Goal: Task Accomplishment & Management: Complete application form

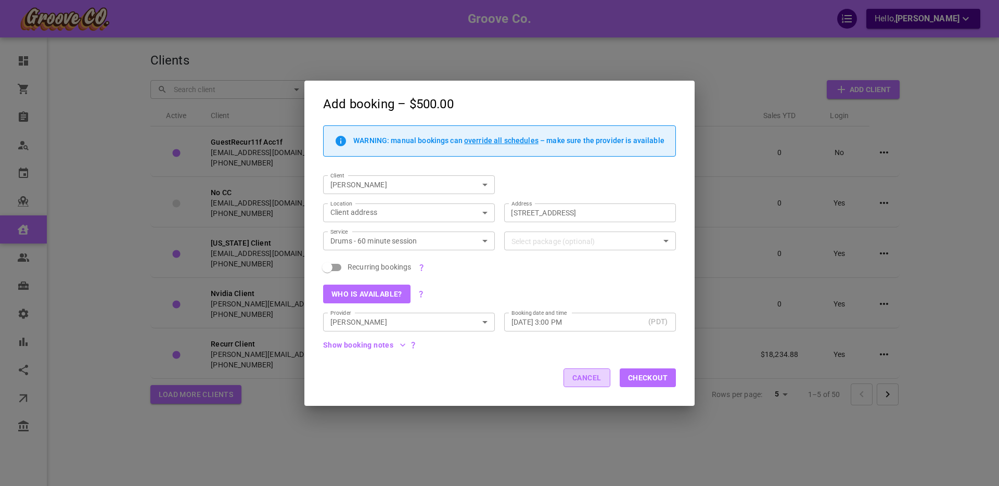
click at [589, 379] on button "Cancel" at bounding box center [587, 377] width 47 height 19
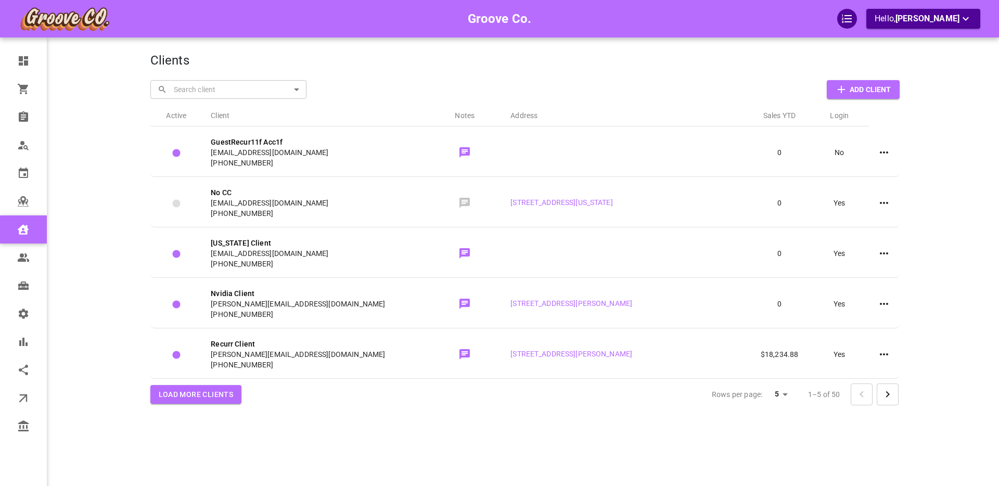
click at [78, 264] on div "Groove Co. Hello, [PERSON_NAME]" at bounding box center [109, 259] width 81 height 486
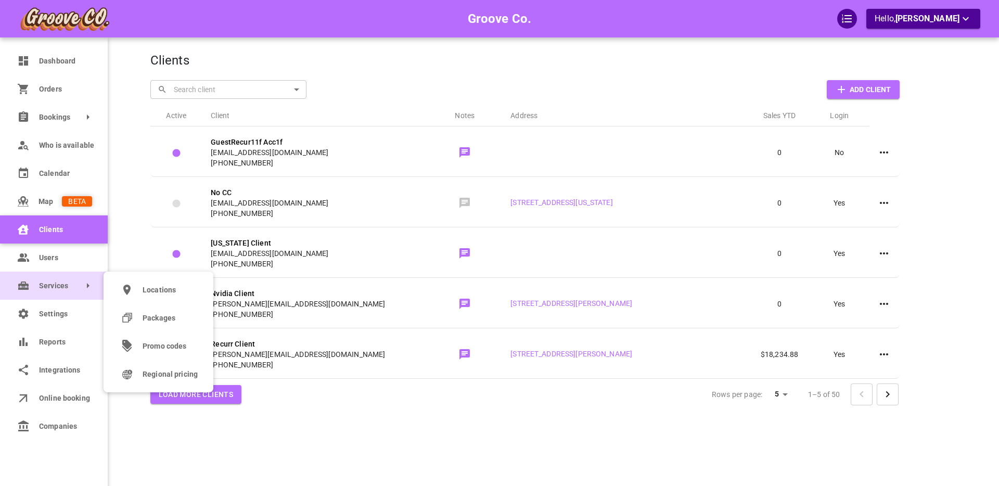
click at [39, 287] on span "Services" at bounding box center [39, 285] width 0 height 11
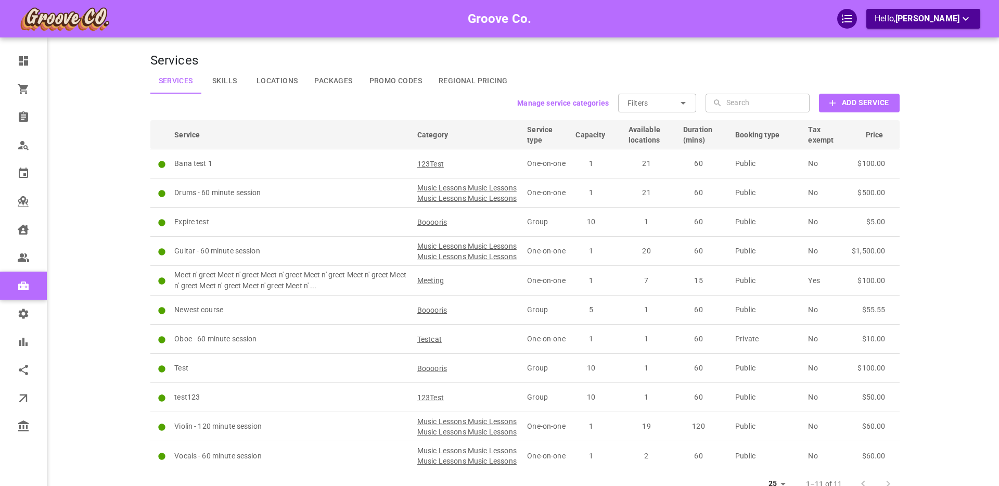
click at [555, 103] on b "Manage service categories" at bounding box center [563, 103] width 92 height 8
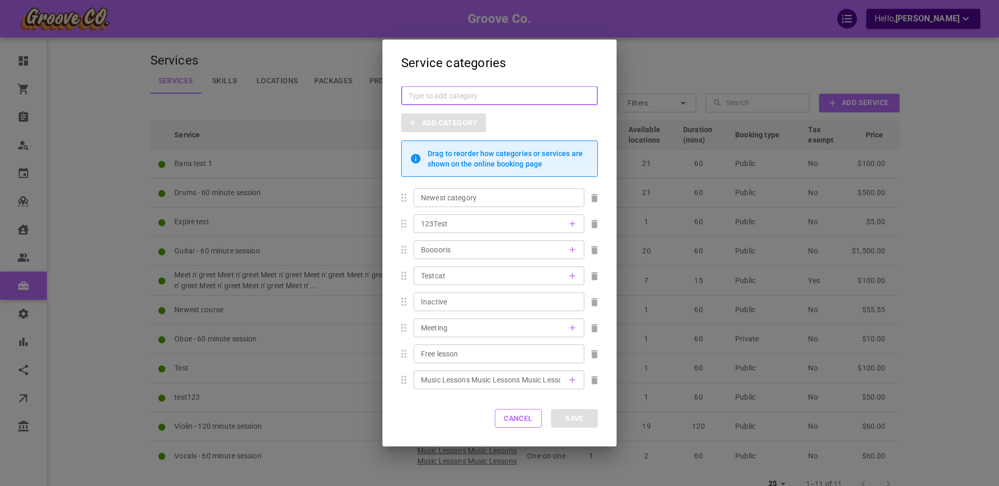
drag, startPoint x: 445, startPoint y: 90, endPoint x: 437, endPoint y: 112, distance: 23.7
click at [445, 91] on input "text" at bounding box center [499, 96] width 182 height 10
click at [513, 420] on button "Cancel" at bounding box center [518, 418] width 47 height 19
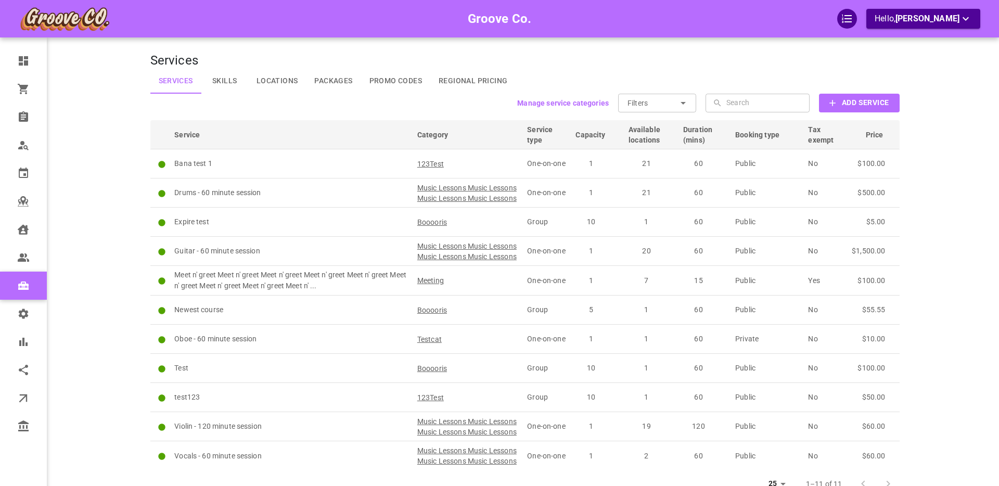
click at [858, 104] on b "Add Service" at bounding box center [865, 102] width 47 height 13
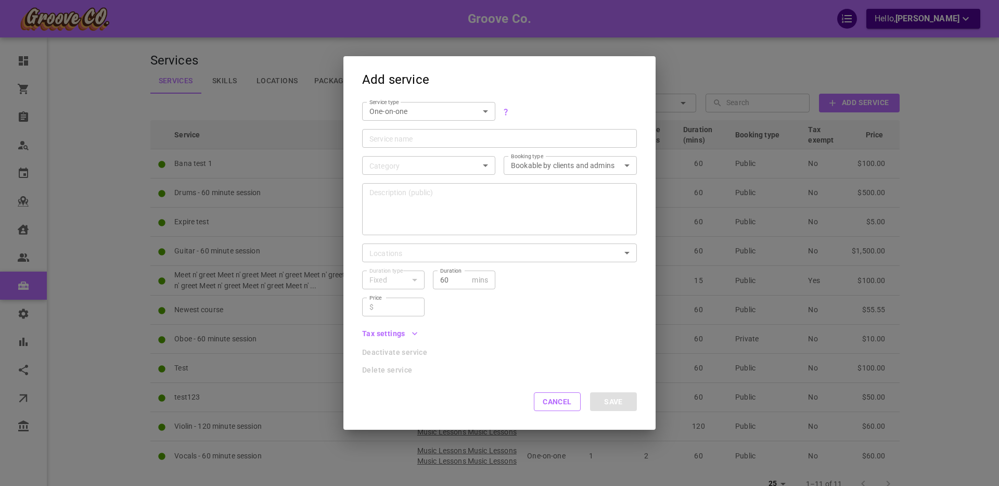
click at [489, 112] on div "One-on-one SIMPLE ServiceType" at bounding box center [428, 111] width 133 height 19
click at [483, 112] on body "Groove Co. Hello, [PERSON_NAME] Dashboard Orders Bookings Who is available Cale…" at bounding box center [499, 281] width 999 height 562
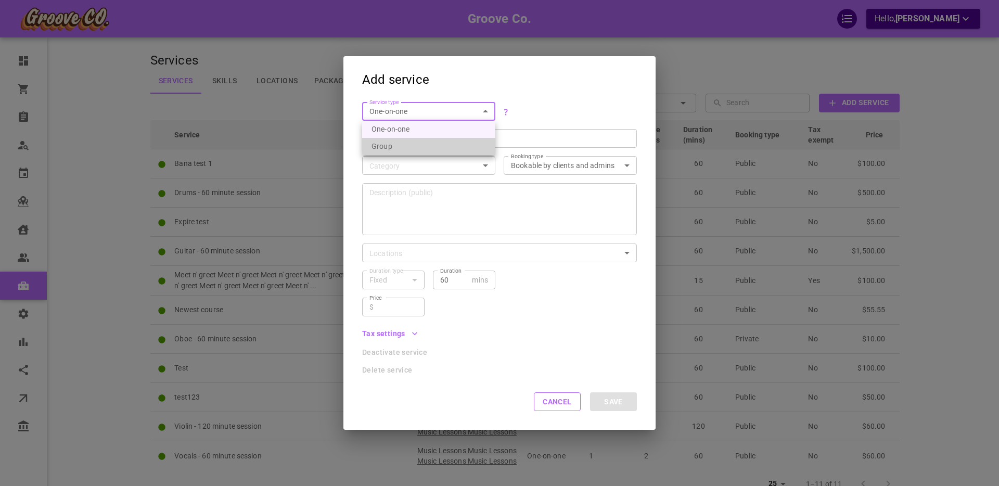
click at [383, 147] on li "Group" at bounding box center [428, 146] width 133 height 17
type input "GROUP"
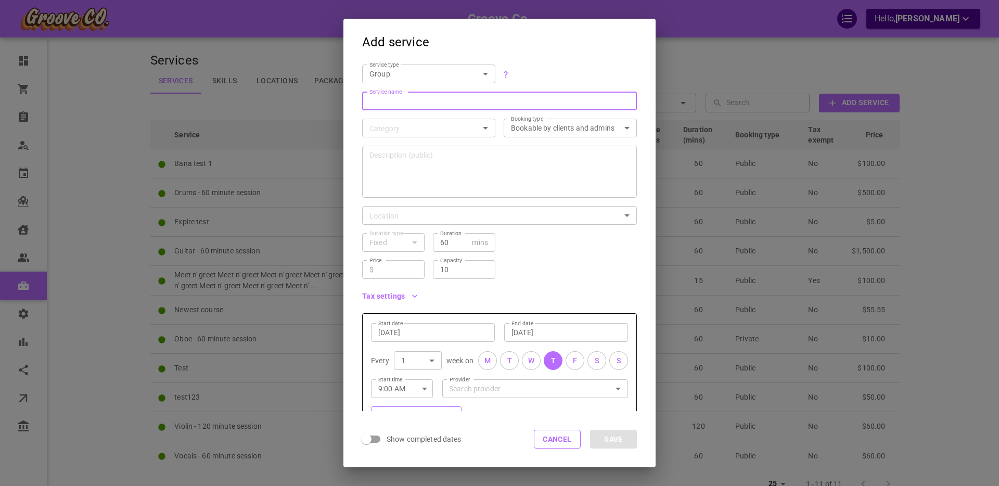
click at [387, 103] on input "Service name" at bounding box center [499, 101] width 260 height 10
type input "AquaMobile Test"
click at [412, 130] on body "Groove Co. Hello, [PERSON_NAME] Dashboard Orders Bookings Who is available Cale…" at bounding box center [499, 281] width 999 height 562
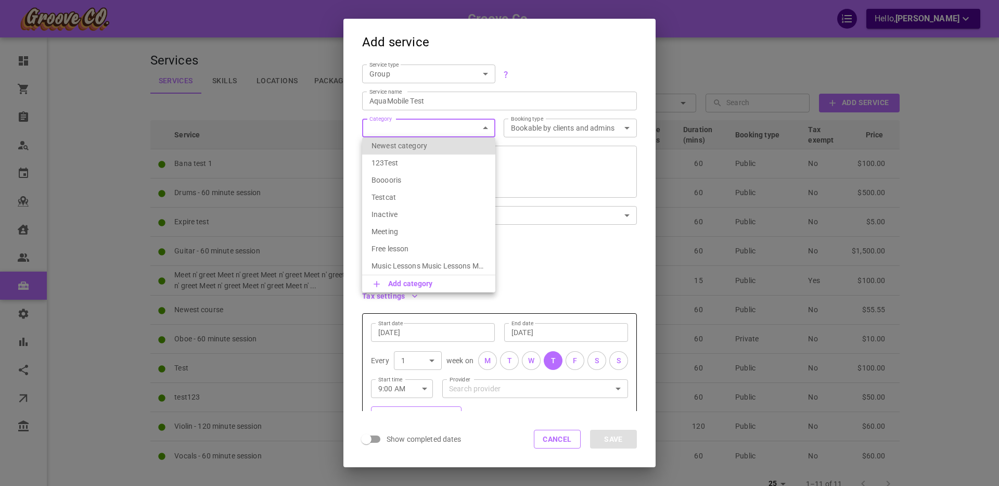
click at [408, 282] on p "Add category" at bounding box center [410, 283] width 45 height 10
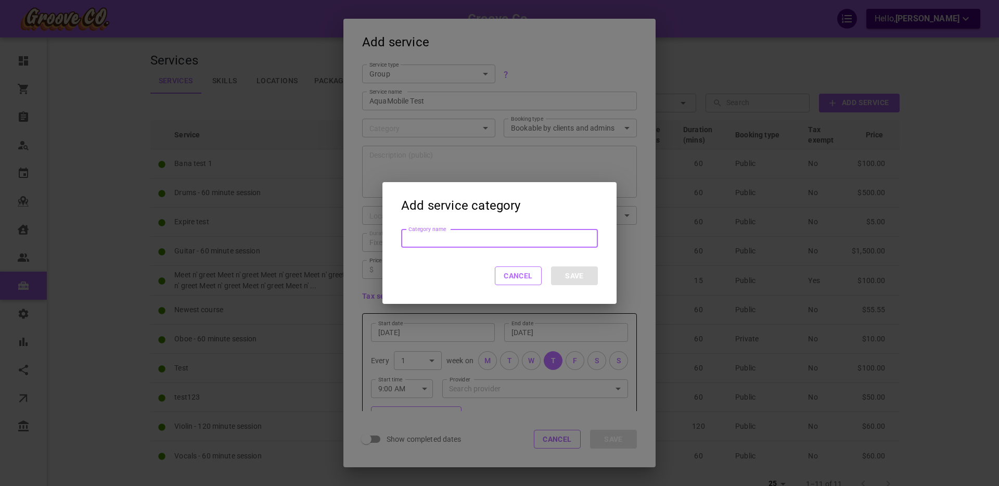
drag, startPoint x: 511, startPoint y: 277, endPoint x: 428, endPoint y: 181, distance: 126.9
click at [510, 277] on button "Cancel" at bounding box center [518, 275] width 47 height 19
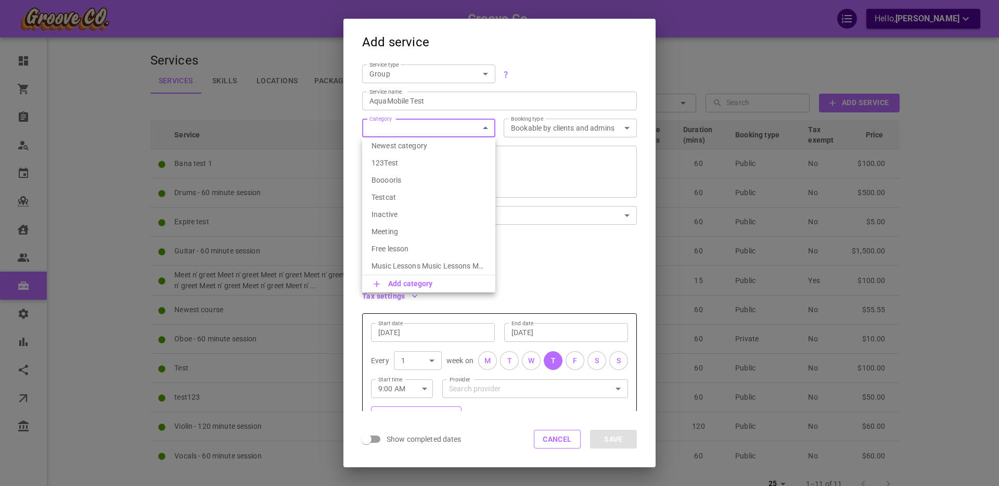
click at [406, 131] on body "Groove Co. Hello, [PERSON_NAME] Dashboard Orders Bookings Who is available Cale…" at bounding box center [499, 281] width 999 height 562
click at [392, 182] on p "Booooris" at bounding box center [429, 180] width 114 height 10
type input "Booooris"
click at [448, 187] on textarea "Description (public)" at bounding box center [499, 171] width 260 height 62
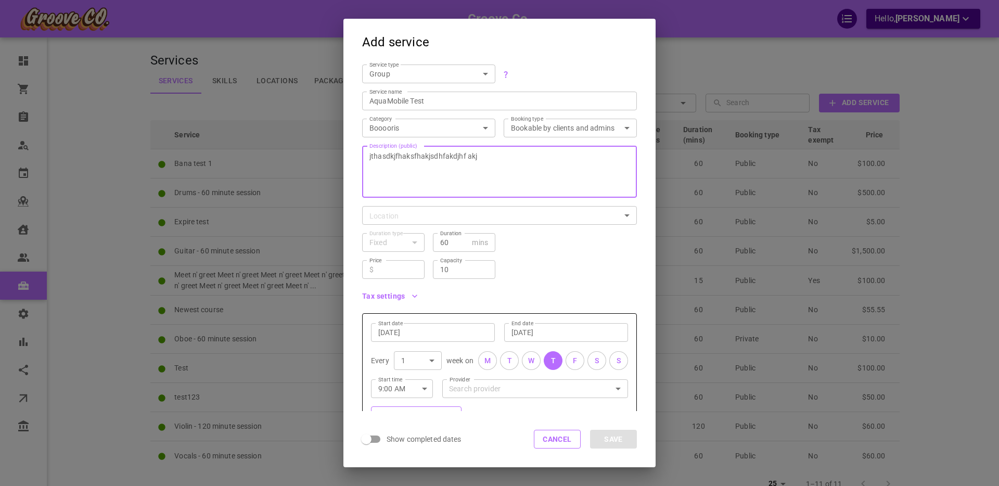
type textarea "jthasdkjfhaksfhakjsdhfakdjhf akj"
click at [402, 210] on body "Groove Co. Hello, [PERSON_NAME] Dashboard Orders Bookings Who is available Cale…" at bounding box center [499, 281] width 999 height 562
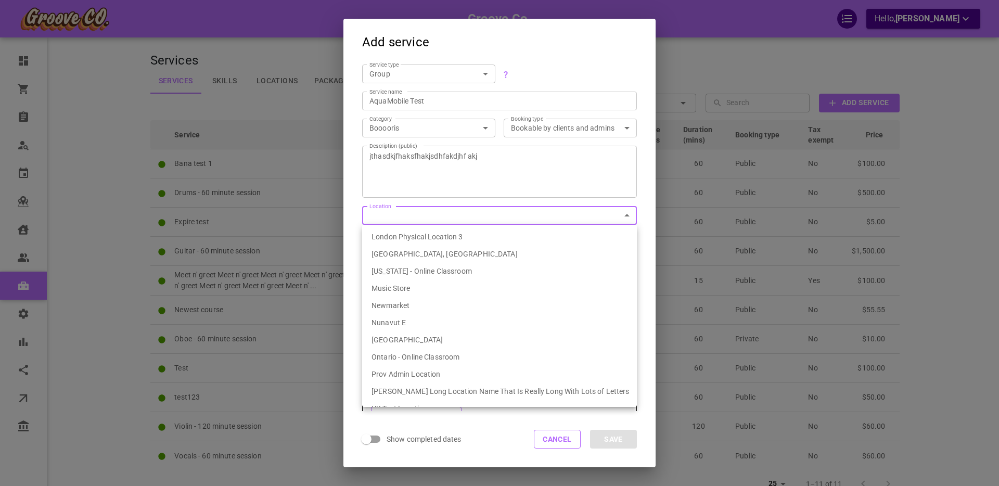
scroll to position [178, 0]
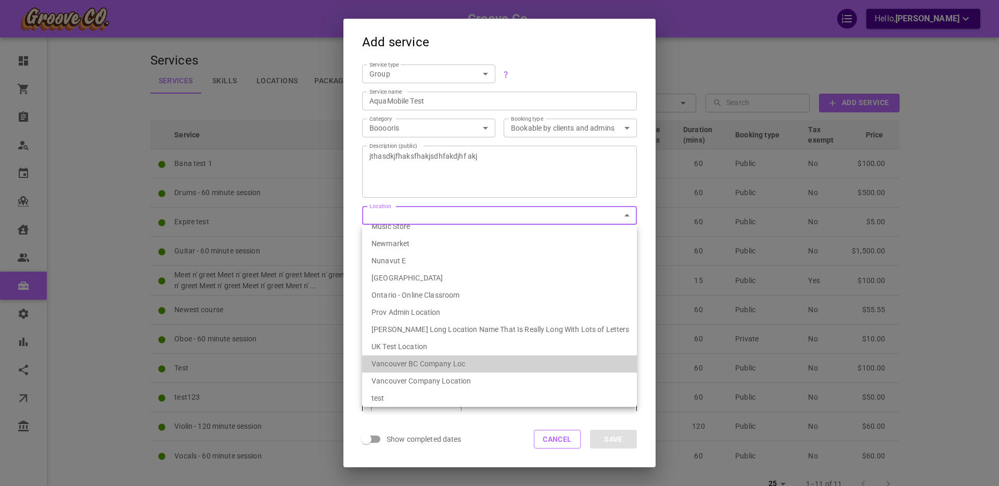
click at [419, 357] on li "Vancouver BC Company Loc" at bounding box center [499, 363] width 275 height 17
type input "539ef6fa-1bae-4334-9153-77231d086627"
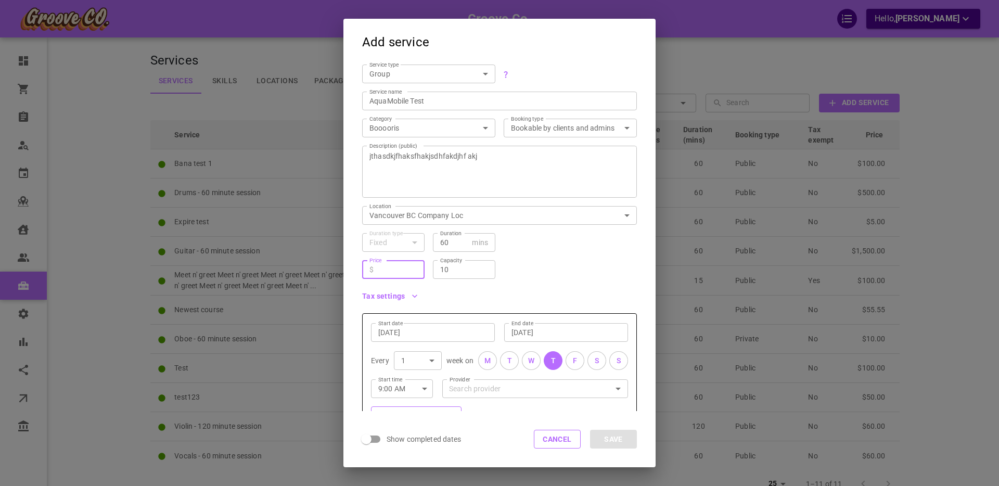
click at [411, 273] on input "Price" at bounding box center [398, 269] width 40 height 10
type input "10"
drag, startPoint x: 517, startPoint y: 269, endPoint x: 497, endPoint y: 268, distance: 19.3
click at [517, 268] on div "Price ​ $ 10 Price Capacity 10 Capacity" at bounding box center [495, 265] width 283 height 27
drag, startPoint x: 440, startPoint y: 268, endPoint x: 458, endPoint y: 267, distance: 18.8
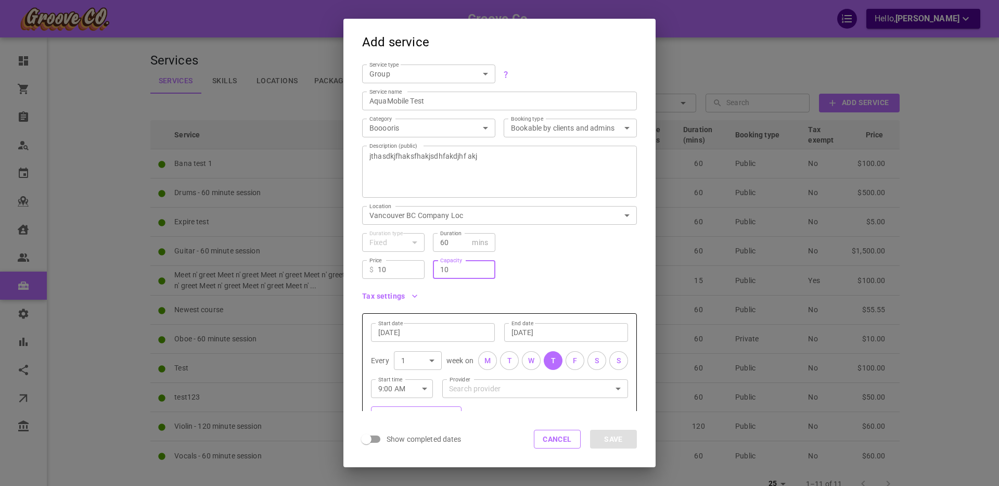
click at [458, 267] on input "10" at bounding box center [464, 269] width 48 height 10
drag, startPoint x: 533, startPoint y: 271, endPoint x: 443, endPoint y: 276, distance: 90.2
click at [533, 271] on div "Price ​ $ 10 Price Capacity 10 Capacity" at bounding box center [495, 265] width 283 height 27
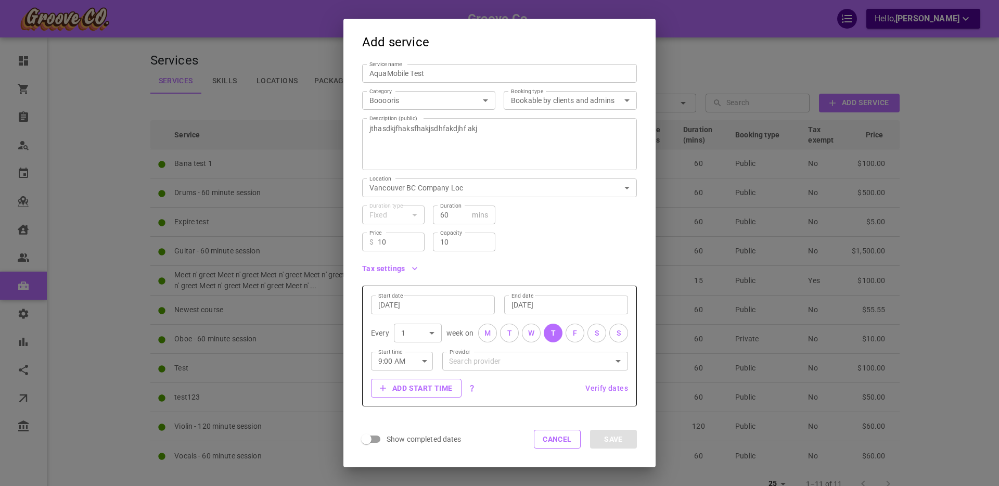
scroll to position [84, 0]
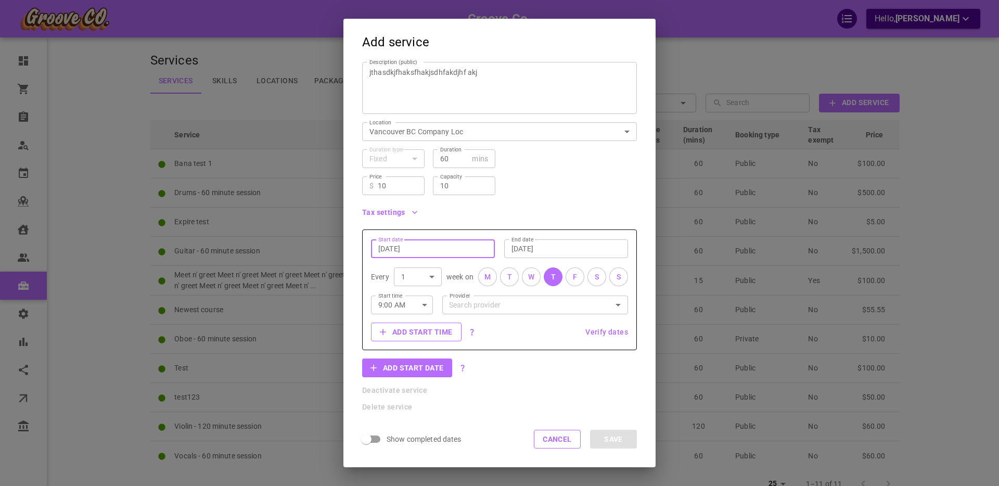
click at [386, 250] on input "[DATE]" at bounding box center [432, 249] width 109 height 10
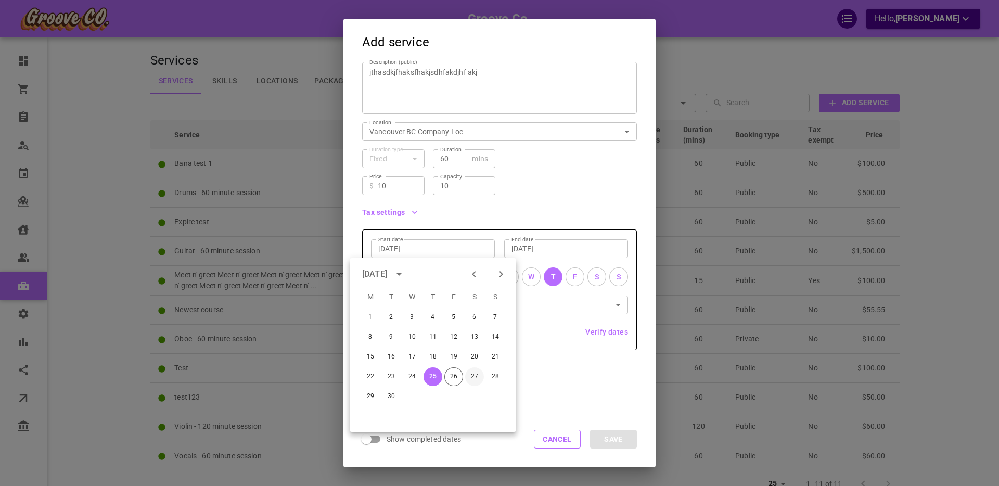
click at [475, 377] on button "27" at bounding box center [474, 376] width 19 height 19
type input "[DATE]"
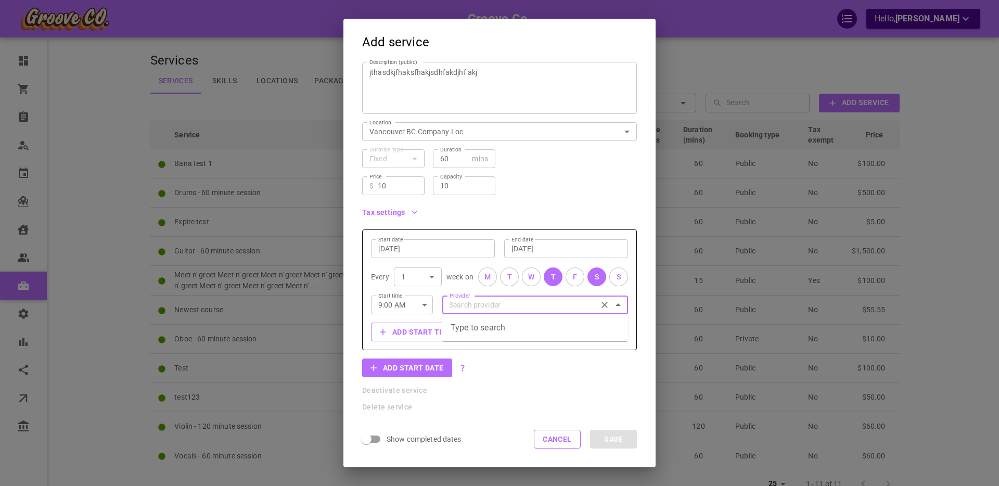
click at [474, 306] on input "Provider" at bounding box center [534, 305] width 177 height 18
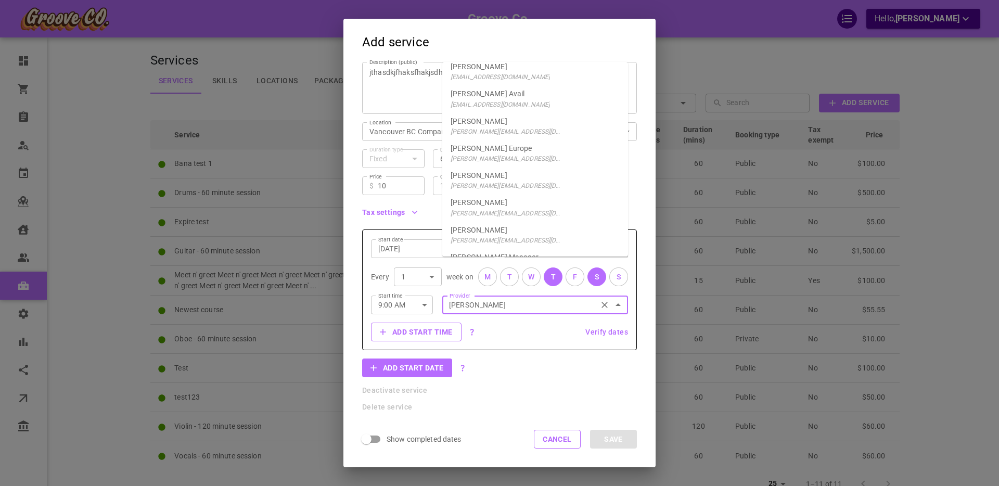
scroll to position [231, 0]
click at [486, 230] on p "[PERSON_NAME]" at bounding box center [479, 225] width 57 height 10
type input "[PERSON_NAME]"
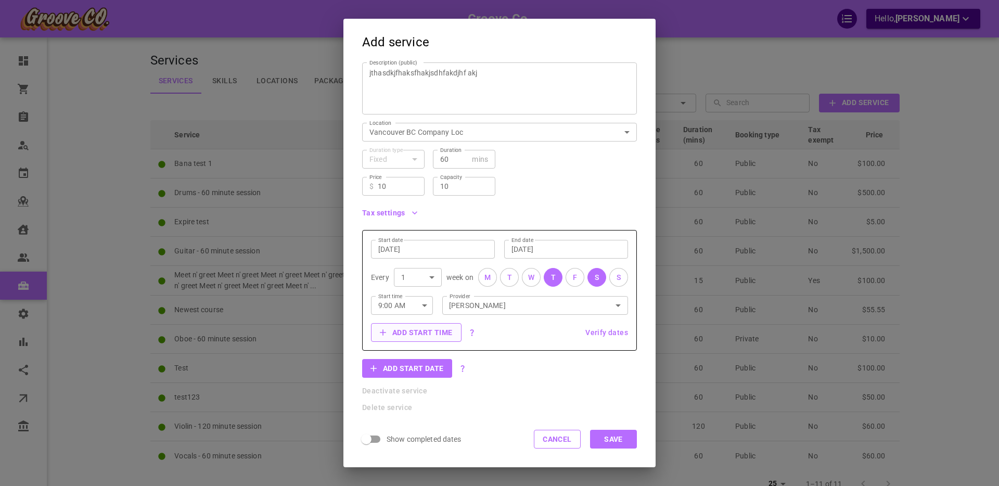
scroll to position [82, 0]
click at [413, 332] on button "Add start time" at bounding box center [416, 333] width 91 height 19
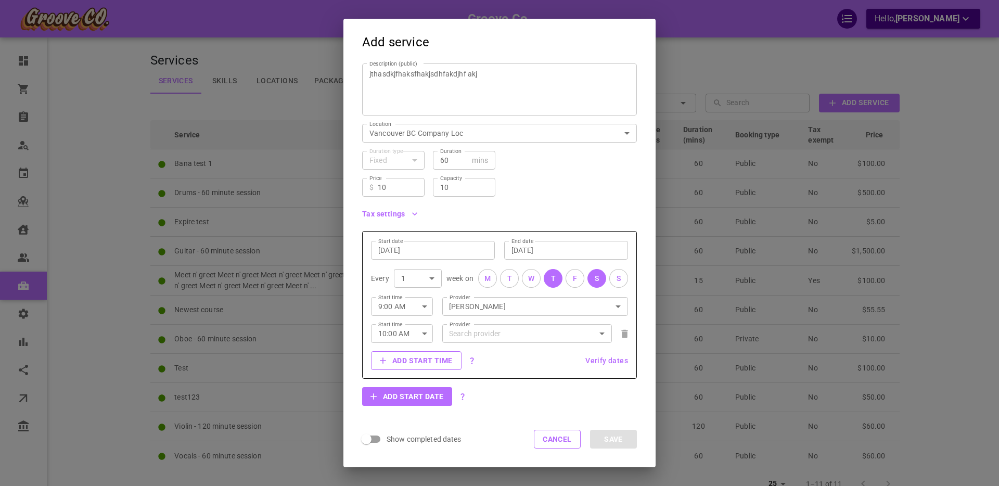
click at [424, 334] on icon "button" at bounding box center [424, 333] width 5 height 3
click at [398, 368] on li "9:00 AM" at bounding box center [402, 371] width 62 height 19
type input "9:00 AM"
click at [469, 334] on input "Provider" at bounding box center [526, 333] width 161 height 18
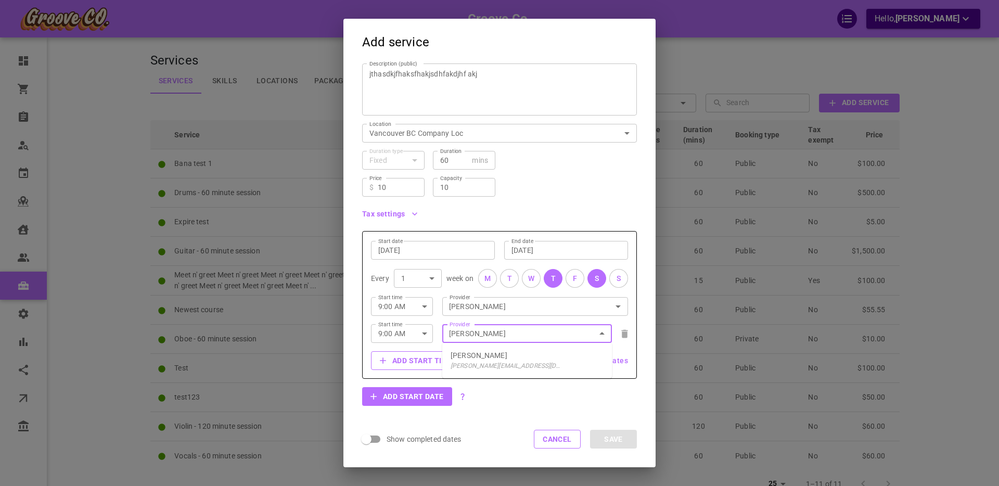
click at [479, 359] on p "[PERSON_NAME]" at bounding box center [479, 355] width 57 height 10
type input "[PERSON_NAME]"
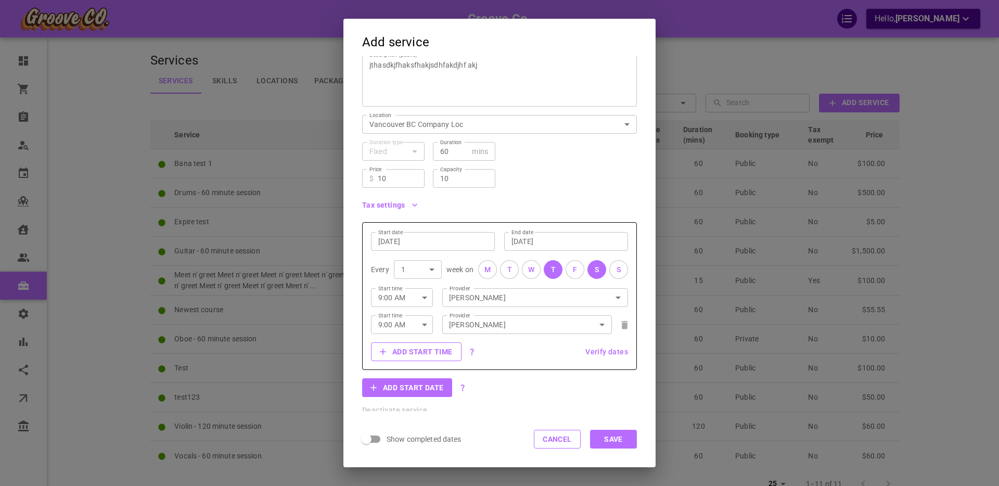
scroll to position [111, 0]
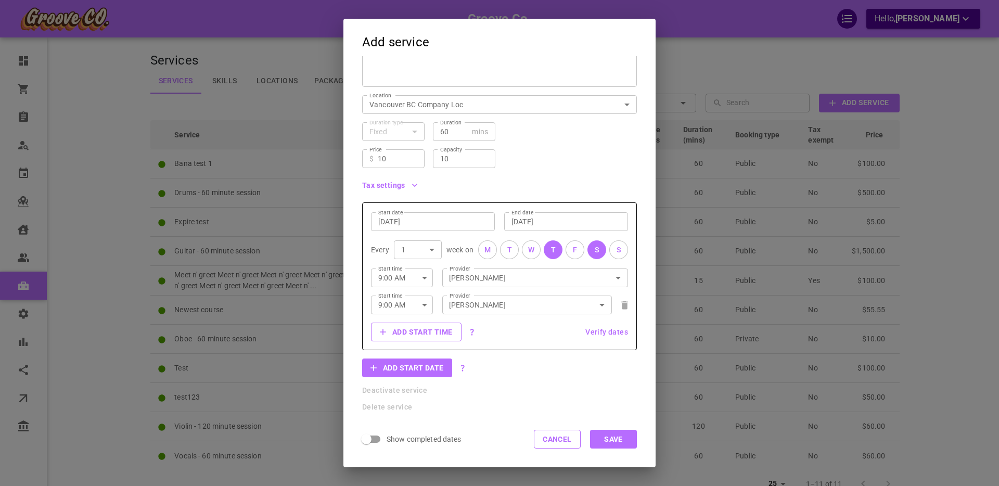
click at [426, 304] on icon "button" at bounding box center [424, 305] width 5 height 3
click at [402, 377] on li "10:45 AM" at bounding box center [402, 383] width 62 height 19
drag, startPoint x: 440, startPoint y: 158, endPoint x: 452, endPoint y: 157, distance: 11.5
click at [452, 158] on input "10" at bounding box center [464, 158] width 48 height 10
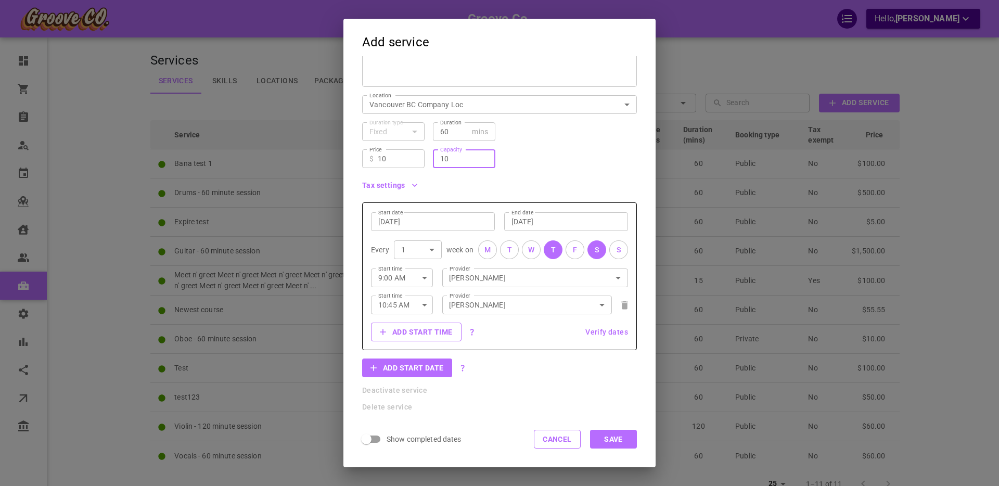
click at [426, 304] on icon "button" at bounding box center [424, 305] width 5 height 3
click at [395, 370] on li "9:00 AM" at bounding box center [402, 373] width 62 height 19
type input "9:00 AM"
click at [605, 332] on span "Verify dates" at bounding box center [606, 331] width 43 height 7
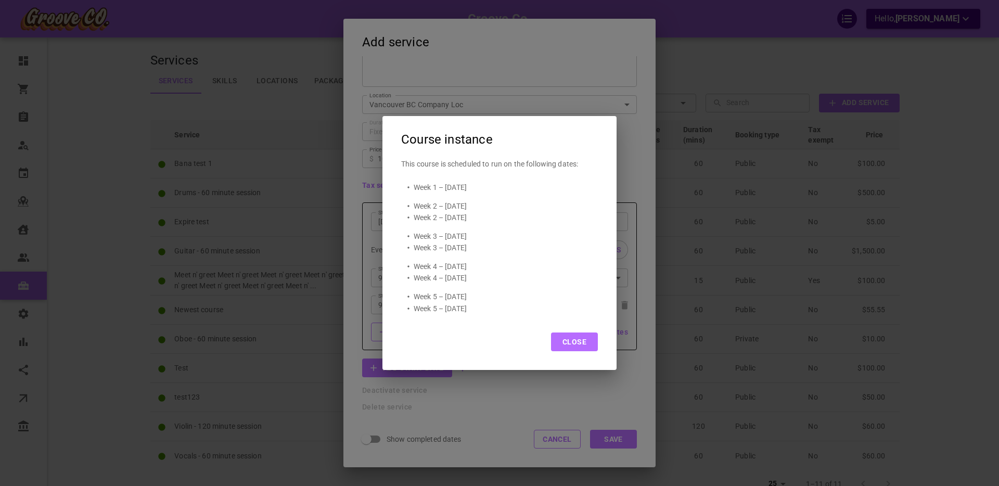
drag, startPoint x: 475, startPoint y: 186, endPoint x: 491, endPoint y: 213, distance: 31.1
click at [490, 211] on div "Week 1 – [GEOGRAPHIC_DATA][DATE] Week 2 – [DATE] Week 2 – [DATE] Week 3 – [DATE…" at bounding box center [499, 248] width 197 height 132
click at [569, 341] on button "Close" at bounding box center [574, 341] width 47 height 19
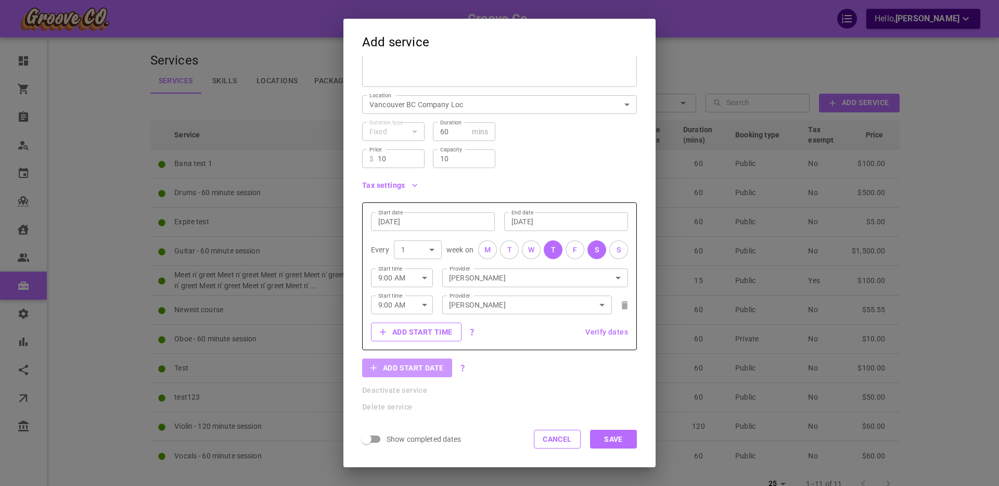
click at [401, 368] on button "Add start date" at bounding box center [407, 368] width 90 height 19
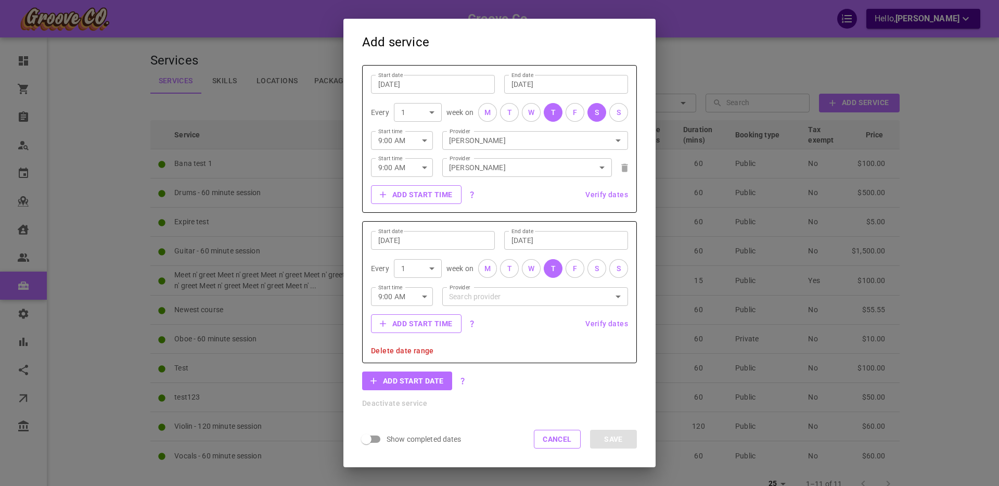
scroll to position [254, 0]
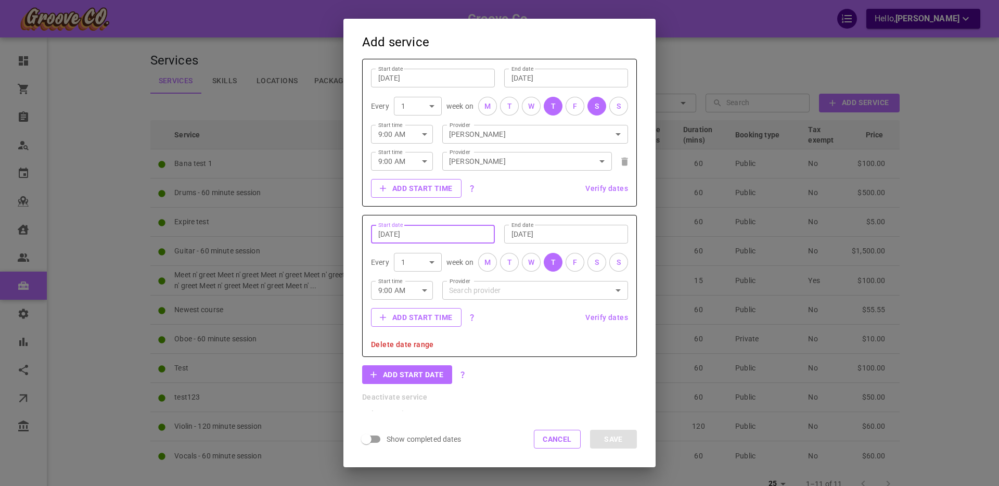
click at [413, 234] on input "[DATE]" at bounding box center [432, 234] width 109 height 10
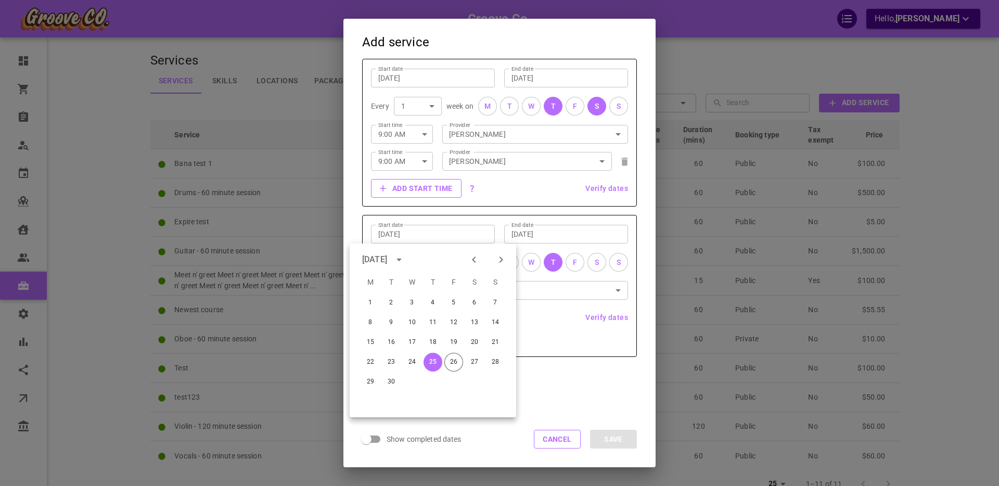
click at [499, 260] on icon "Next month" at bounding box center [501, 259] width 12 height 12
click at [496, 258] on icon "Next month" at bounding box center [501, 259] width 12 height 12
click at [393, 322] on button "4" at bounding box center [391, 322] width 19 height 19
type input "[DATE]"
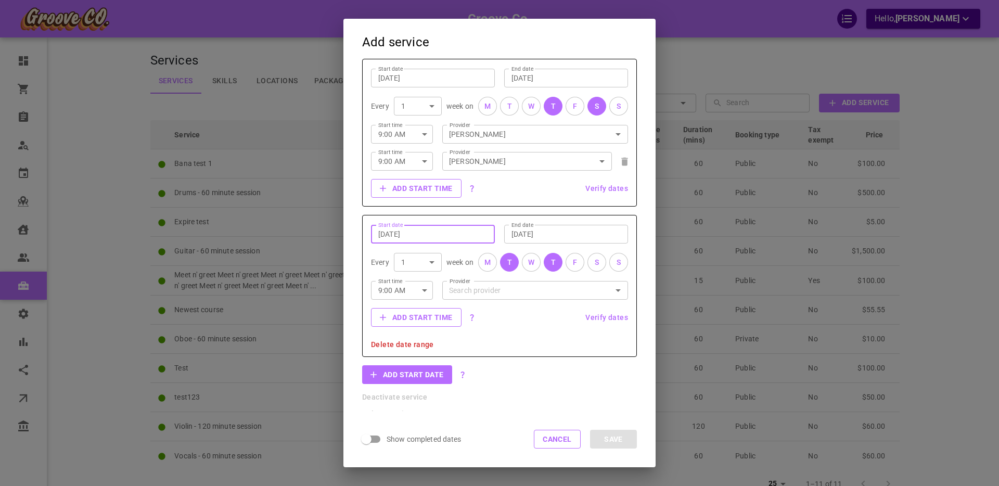
drag, startPoint x: 513, startPoint y: 265, endPoint x: 519, endPoint y: 266, distance: 6.3
click at [514, 265] on button "T" at bounding box center [509, 262] width 19 height 19
click at [595, 263] on div "S" at bounding box center [597, 262] width 4 height 11
click at [400, 232] on input "[DATE]" at bounding box center [432, 234] width 109 height 10
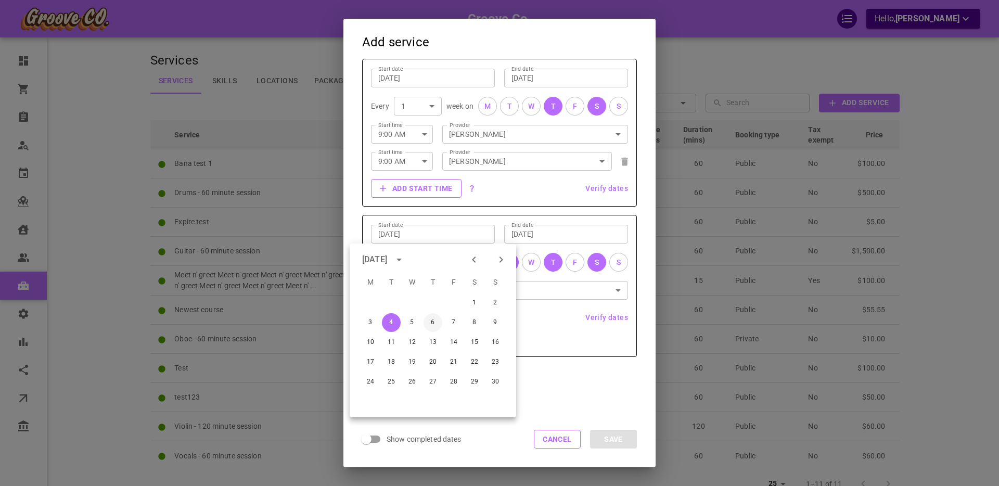
click at [432, 322] on button "6" at bounding box center [433, 322] width 19 height 19
type input "[DATE]"
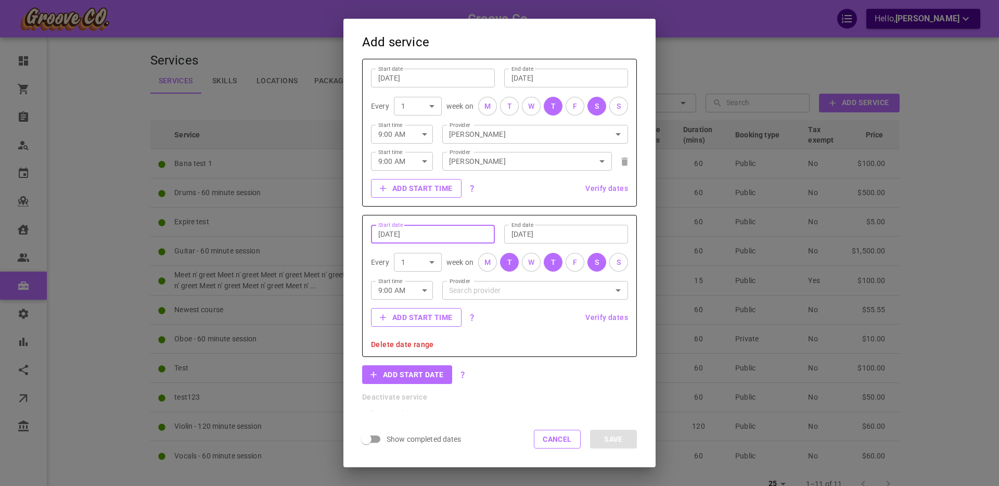
click at [509, 267] on div "T" at bounding box center [509, 262] width 5 height 11
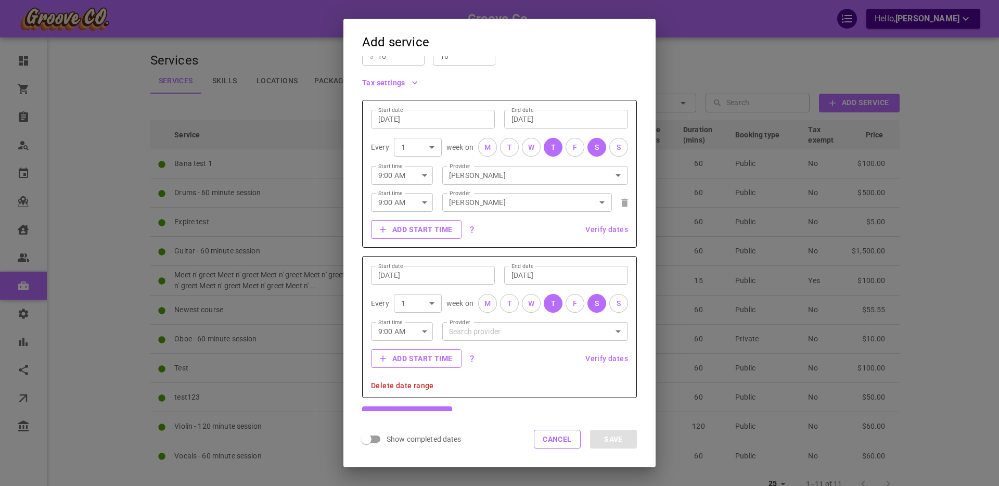
scroll to position [216, 0]
click at [470, 325] on input "Provider" at bounding box center [534, 328] width 177 height 18
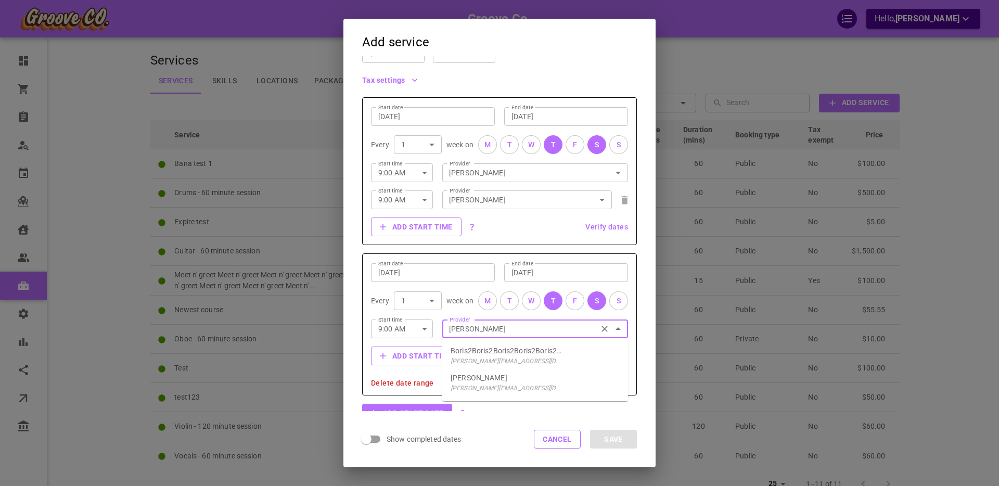
click at [482, 379] on p "[PERSON_NAME]" at bounding box center [479, 378] width 57 height 10
type input "[PERSON_NAME]"
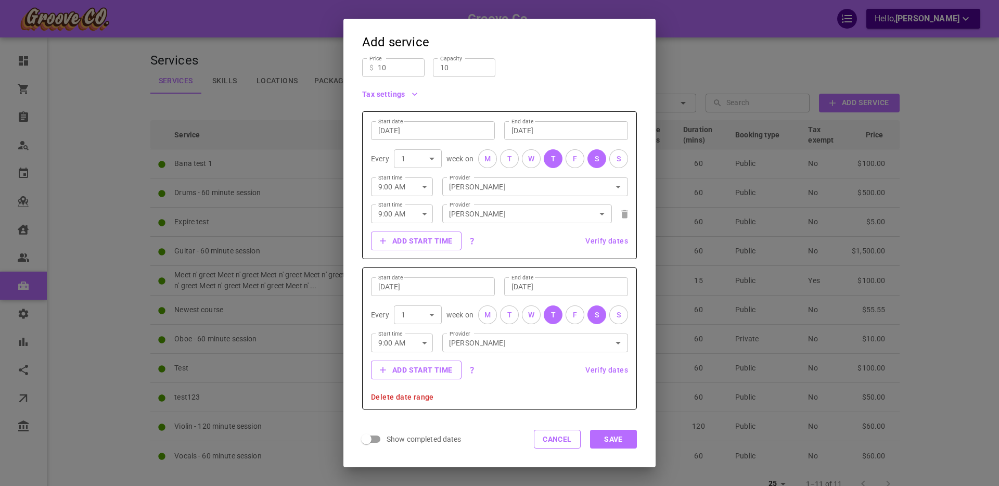
scroll to position [203, 0]
click at [613, 438] on button "Save" at bounding box center [613, 439] width 47 height 19
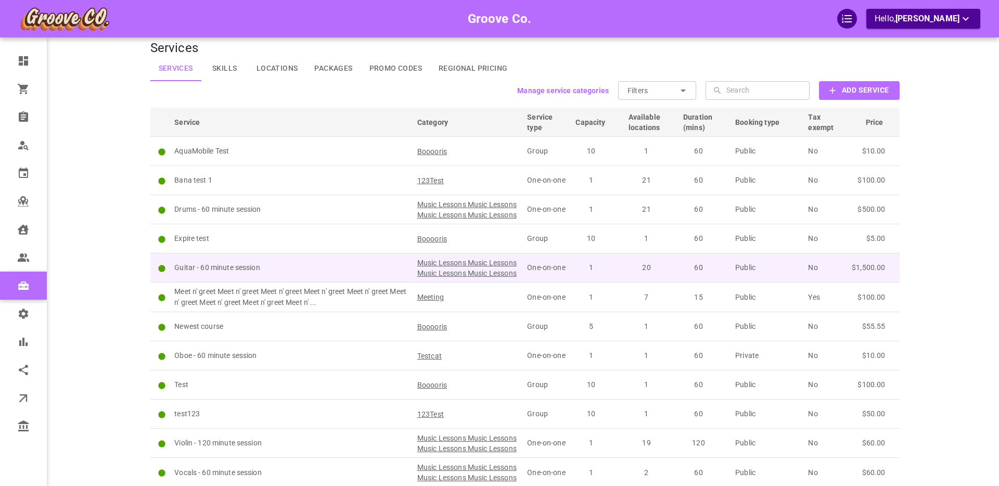
scroll to position [0, 0]
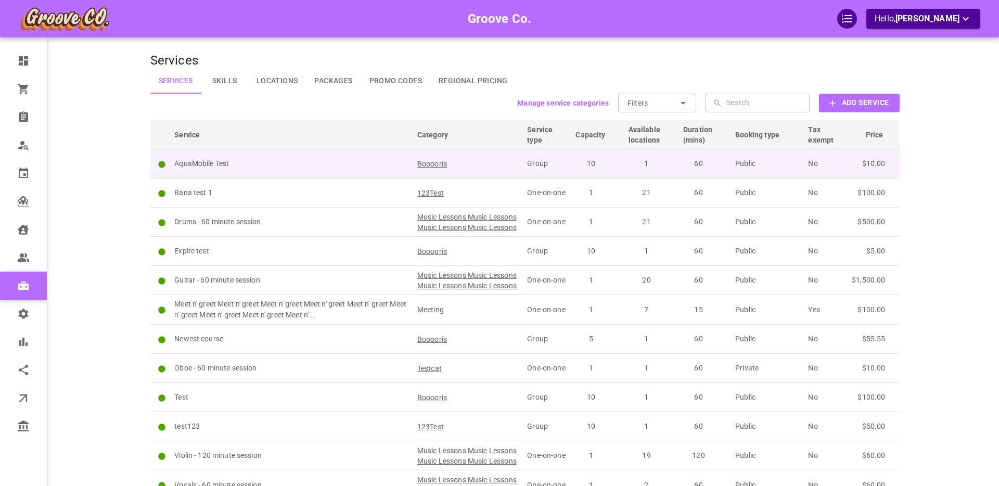
click at [289, 160] on p "AquaMobile Test" at bounding box center [291, 163] width 234 height 11
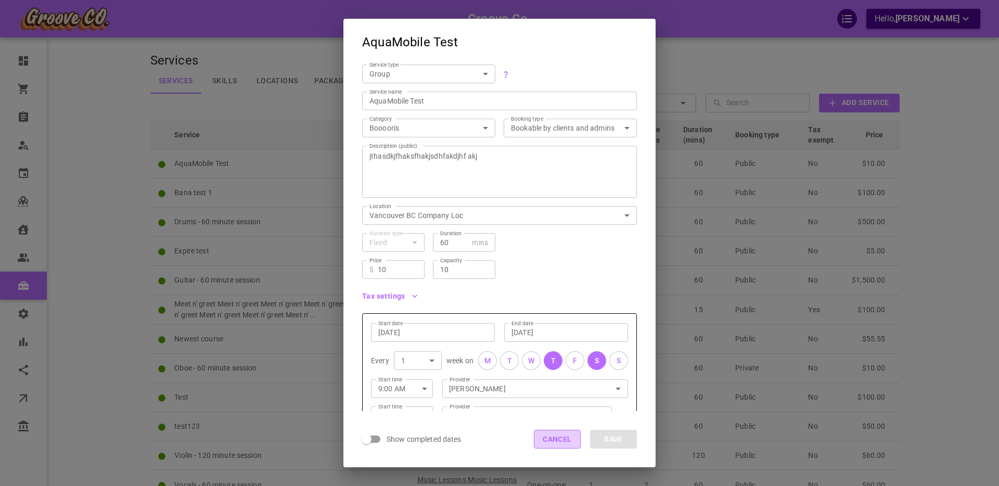
click at [546, 436] on button "Cancel" at bounding box center [557, 439] width 47 height 19
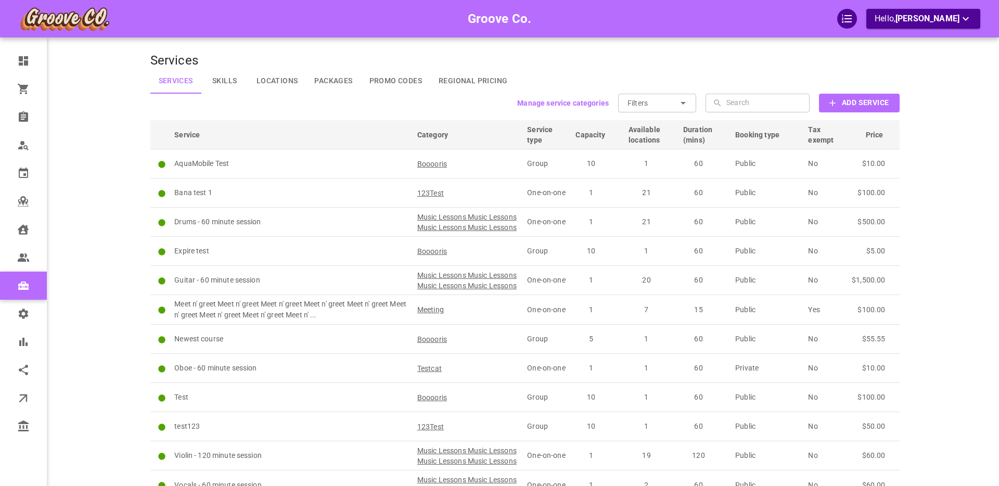
click at [684, 103] on icon at bounding box center [683, 103] width 5 height 3
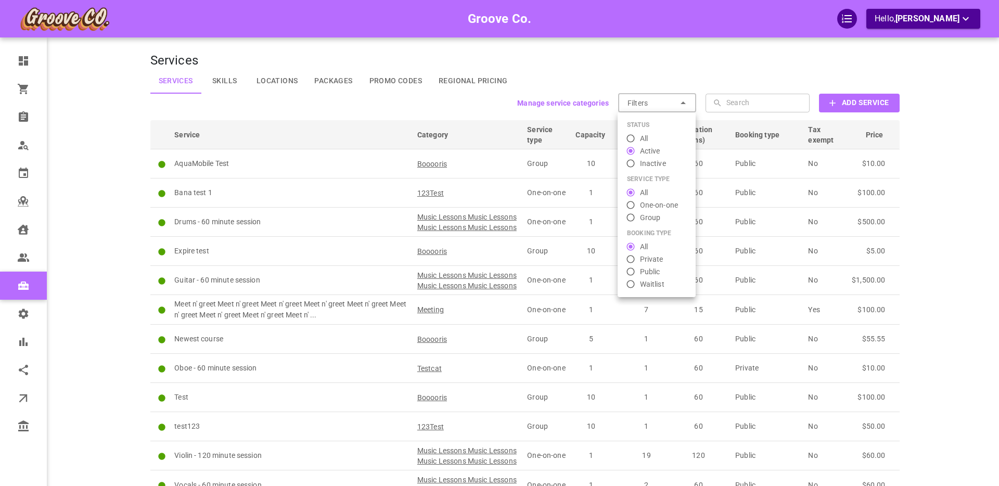
click at [689, 61] on div at bounding box center [499, 243] width 999 height 486
radio input "false"
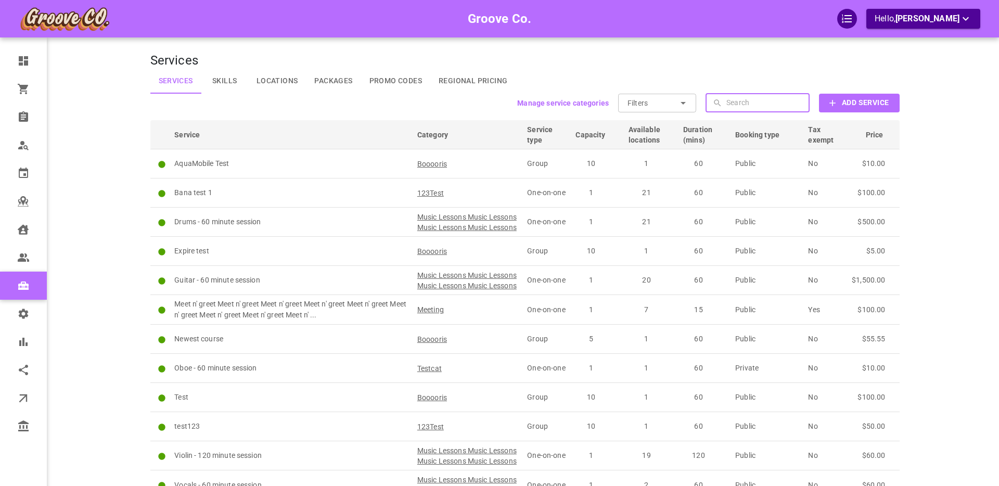
click at [756, 101] on input "text" at bounding box center [766, 103] width 81 height 19
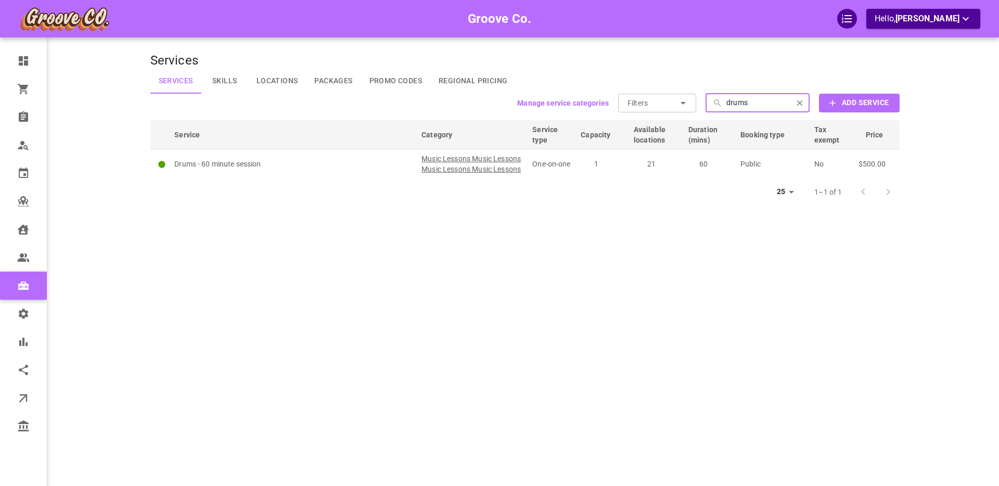
type input "drums"
click at [796, 99] on icon "clear" at bounding box center [799, 102] width 9 height 9
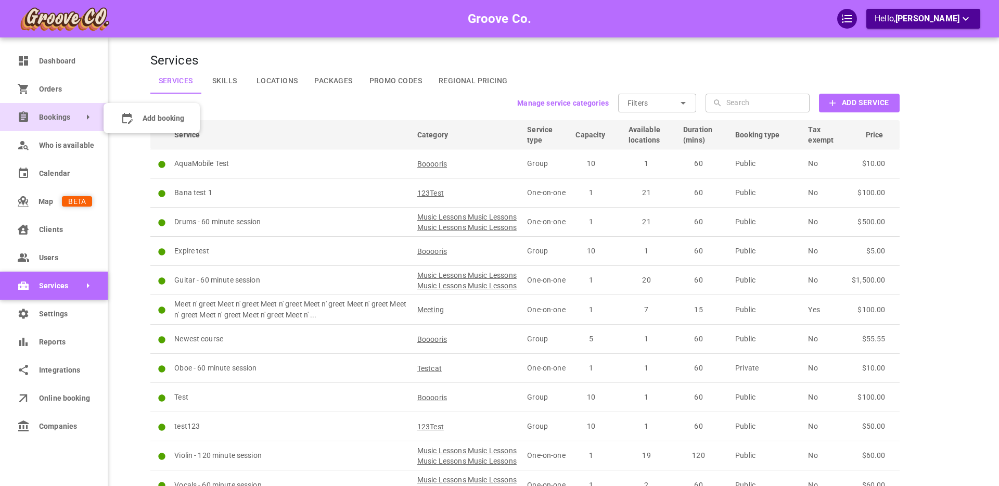
click at [39, 117] on span "Bookings" at bounding box center [39, 117] width 0 height 11
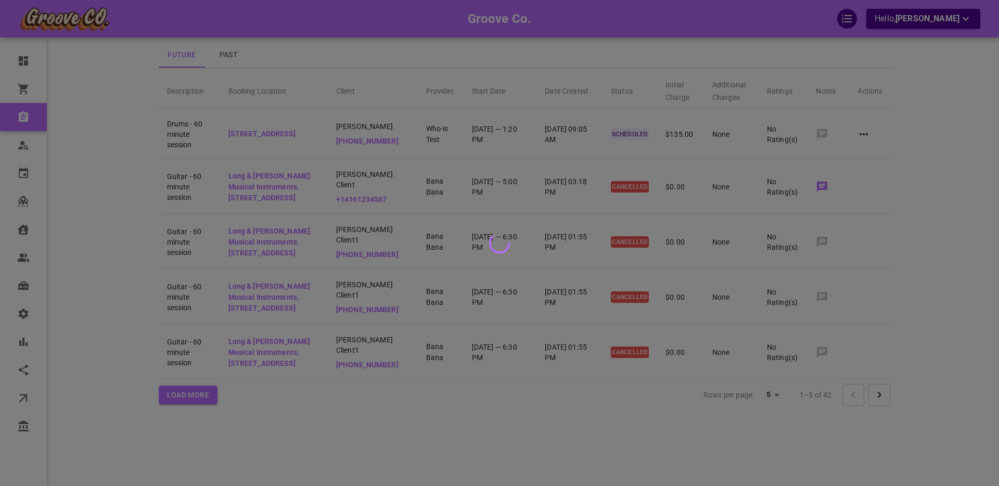
scroll to position [109, 0]
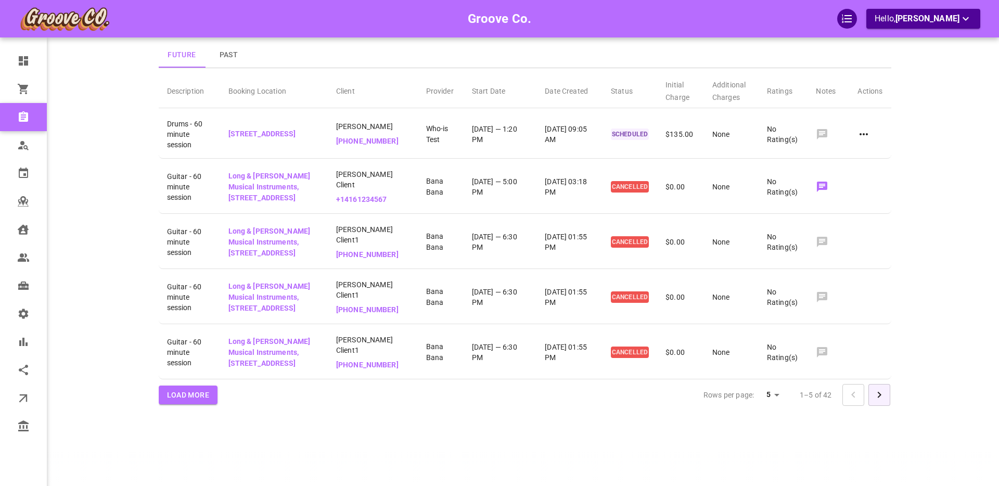
click at [881, 394] on icon "Go to next page" at bounding box center [879, 395] width 12 height 12
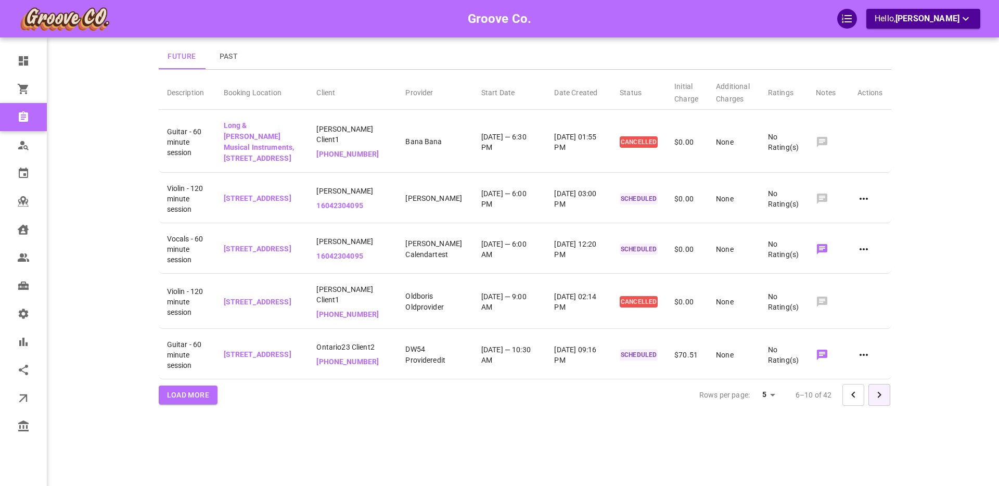
scroll to position [87, 0]
click at [879, 395] on icon "Go to next page" at bounding box center [879, 395] width 4 height 6
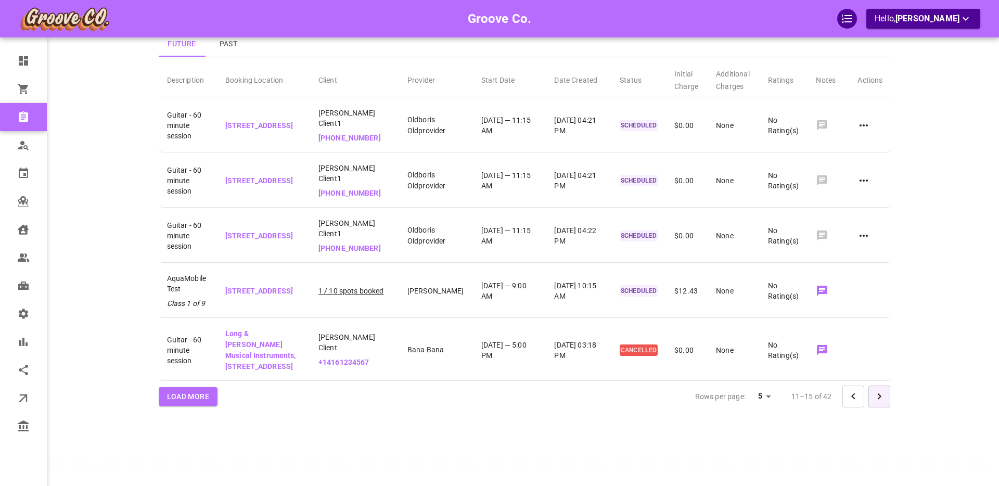
scroll to position [75, 0]
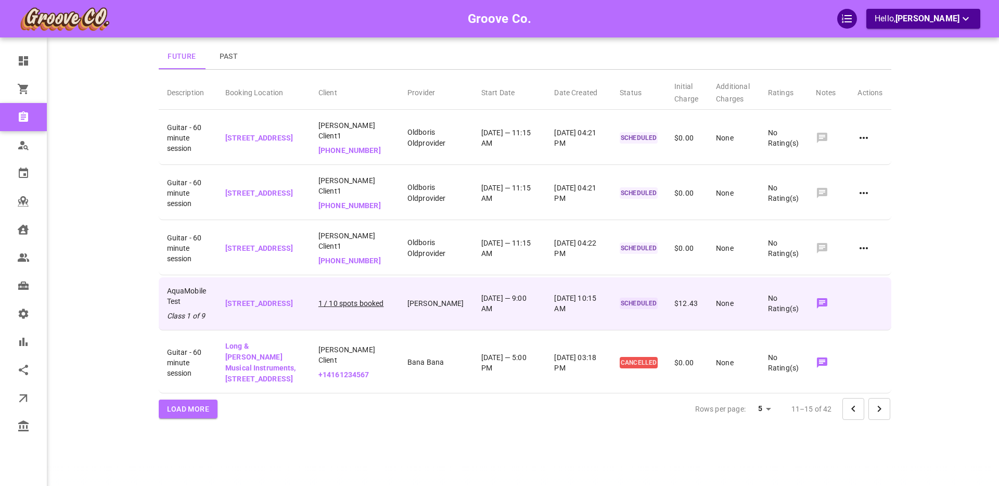
drag, startPoint x: 178, startPoint y: 279, endPoint x: 183, endPoint y: 286, distance: 8.5
click at [185, 286] on span "AquaMobile Test" at bounding box center [188, 296] width 42 height 21
drag, startPoint x: 183, startPoint y: 286, endPoint x: 166, endPoint y: 276, distance: 19.6
click at [166, 277] on td "AquaMobile Test Class 1 of 9" at bounding box center [188, 303] width 59 height 53
drag, startPoint x: 168, startPoint y: 301, endPoint x: 205, endPoint y: 304, distance: 37.6
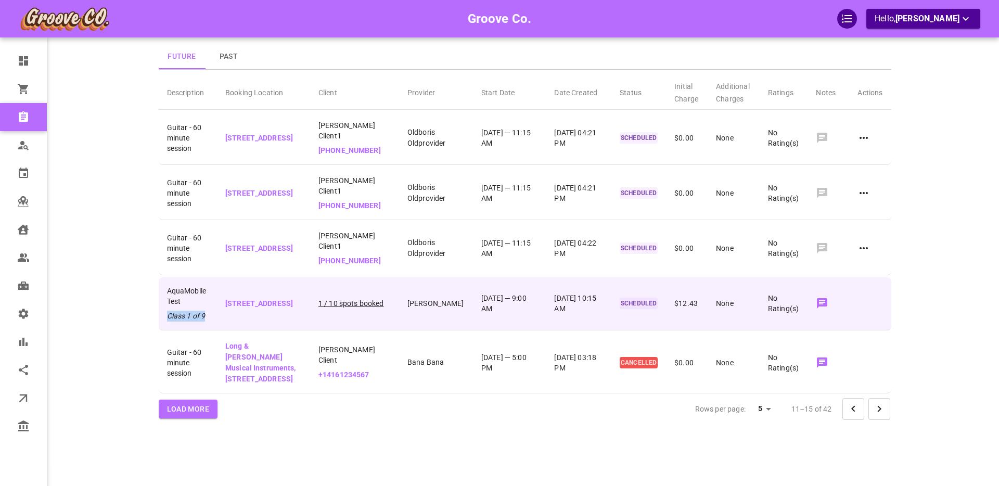
click at [205, 311] on p "Class 1 of 9" at bounding box center [188, 316] width 42 height 11
drag, startPoint x: 167, startPoint y: 278, endPoint x: 204, endPoint y: 305, distance: 46.6
click at [208, 305] on div "AquaMobile Test Class 1 of 9" at bounding box center [188, 304] width 42 height 36
click at [179, 311] on td "AquaMobile Test Class 1 of 9" at bounding box center [188, 303] width 59 height 53
drag, startPoint x: 167, startPoint y: 302, endPoint x: 208, endPoint y: 303, distance: 41.1
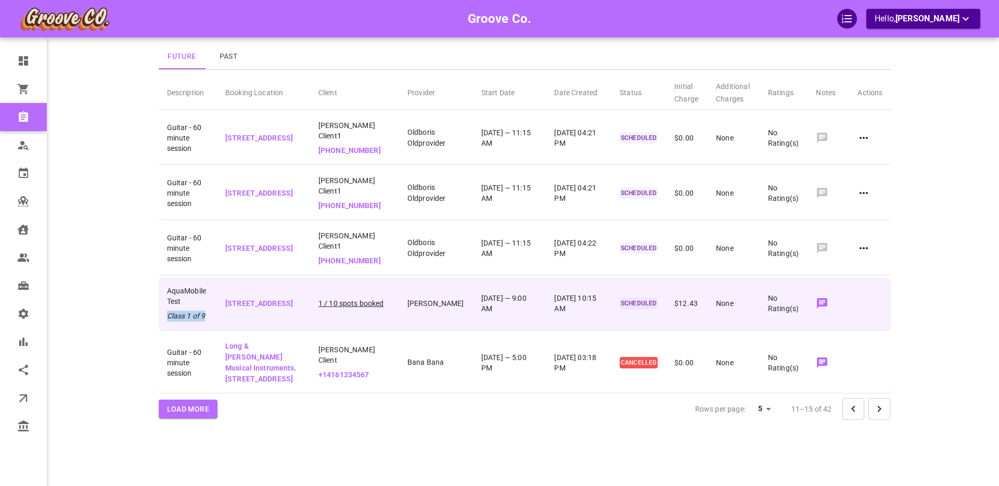
click at [208, 311] on p "Class 1 of 9" at bounding box center [188, 316] width 42 height 11
click at [352, 298] on p "1 / 10 spots booked" at bounding box center [354, 303] width 72 height 11
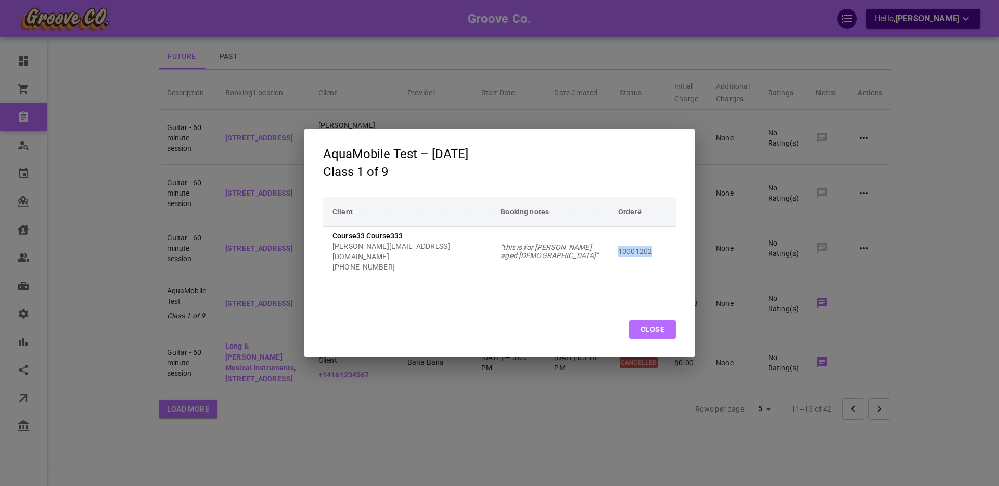
drag, startPoint x: 609, startPoint y: 247, endPoint x: 643, endPoint y: 246, distance: 34.3
click at [642, 246] on p "10001202" at bounding box center [642, 251] width 48 height 10
drag, startPoint x: 326, startPoint y: 170, endPoint x: 408, endPoint y: 169, distance: 81.7
click at [407, 170] on h3 "Class 1 of 9" at bounding box center [395, 172] width 145 height 14
drag, startPoint x: 432, startPoint y: 153, endPoint x: 526, endPoint y: 151, distance: 93.7
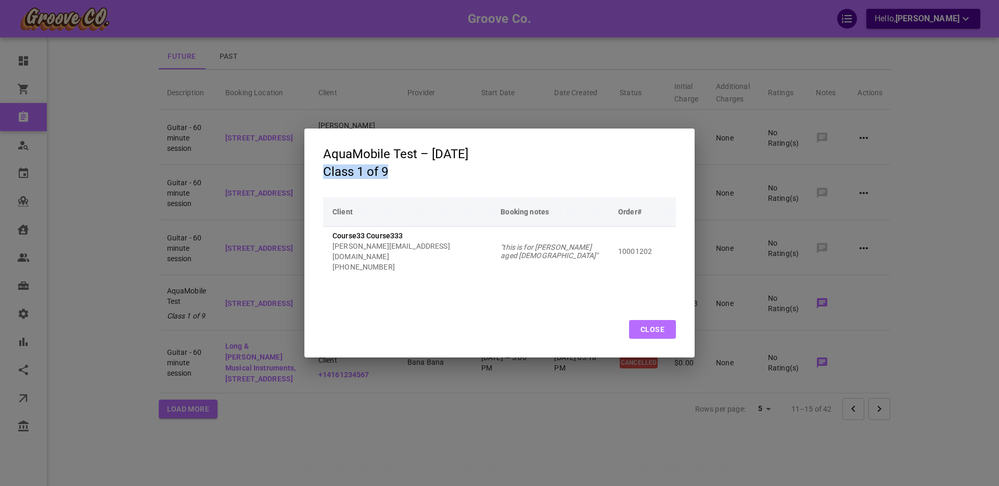
click at [468, 151] on h3 "AquaMobile Test – [DATE]" at bounding box center [395, 154] width 145 height 14
click at [649, 330] on button "Close" at bounding box center [652, 329] width 47 height 19
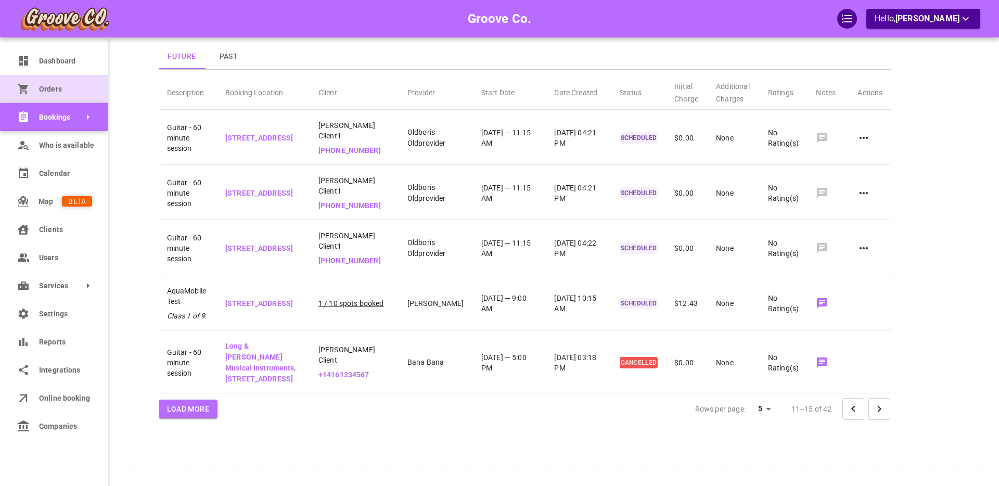
click at [27, 87] on icon at bounding box center [23, 89] width 10 height 10
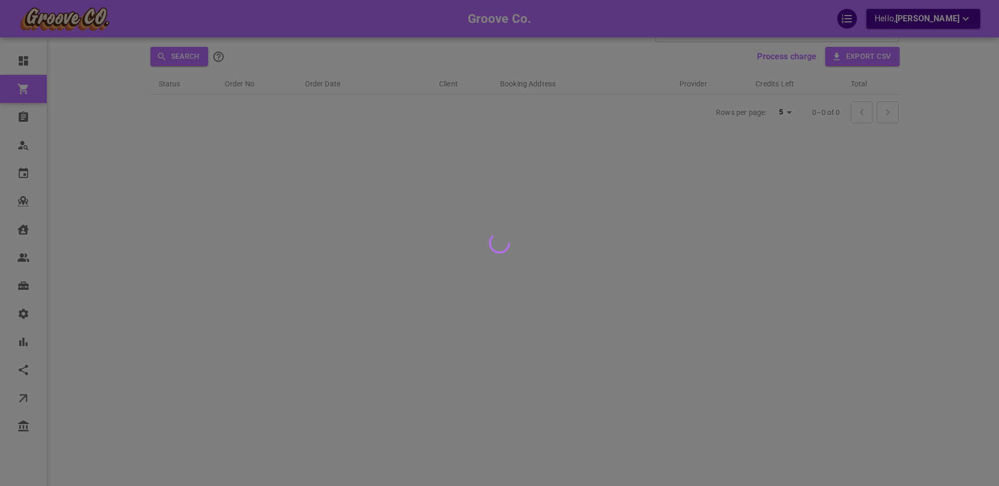
scroll to position [64, 0]
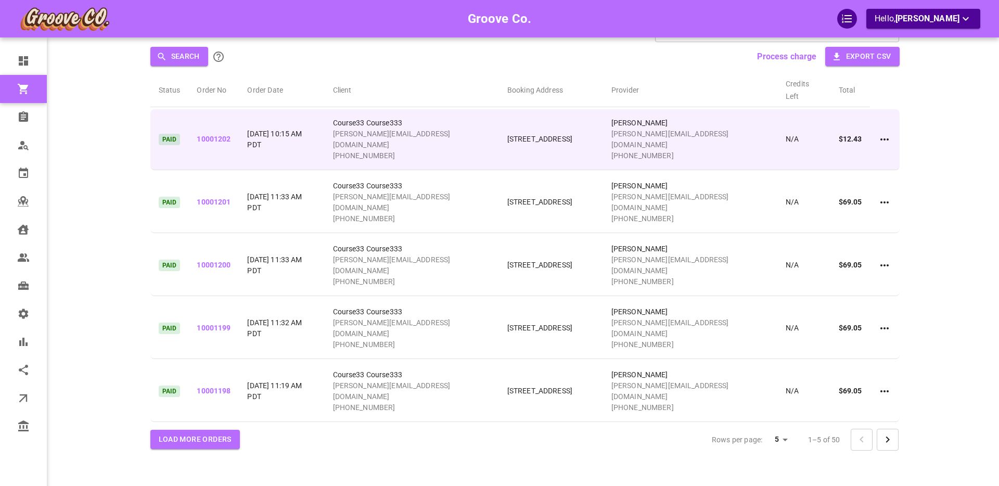
click at [886, 133] on icon at bounding box center [884, 139] width 12 height 12
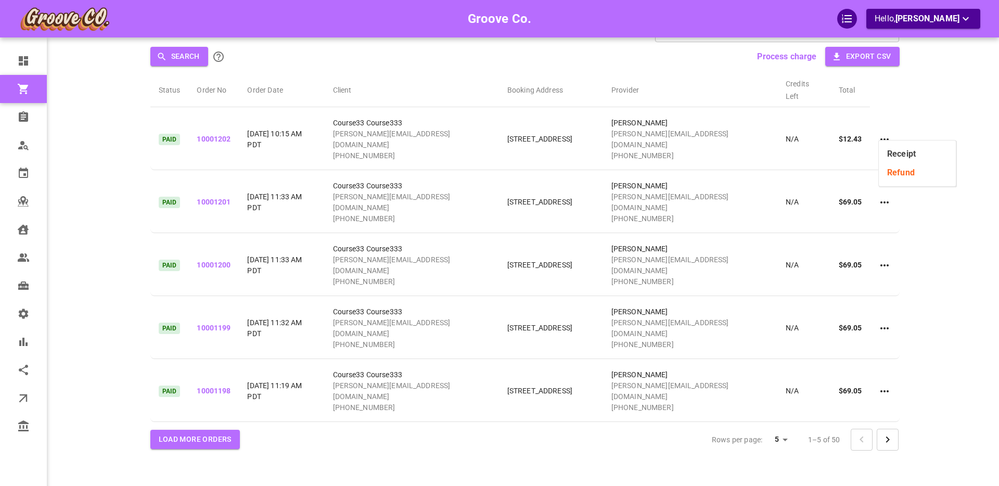
click at [906, 152] on li "Receipt" at bounding box center [917, 154] width 77 height 19
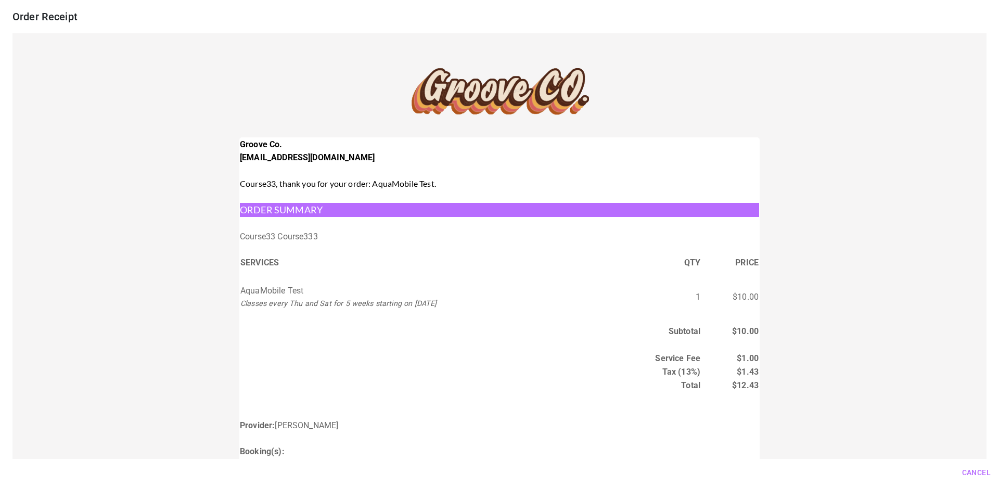
click at [241, 237] on td "Course33 Course333" at bounding box center [499, 237] width 519 height 12
drag, startPoint x: 241, startPoint y: 290, endPoint x: 314, endPoint y: 290, distance: 73.4
click at [314, 290] on td "AquaMobile Test Classes every Thu and Sat for 5 weeks starting on [DATE]" at bounding box center [422, 297] width 364 height 26
drag, startPoint x: 251, startPoint y: 306, endPoint x: 470, endPoint y: 302, distance: 219.6
click at [469, 303] on td "AquaMobile Test Classes every Thu and Sat for 5 weeks starting on [DATE]" at bounding box center [422, 297] width 364 height 26
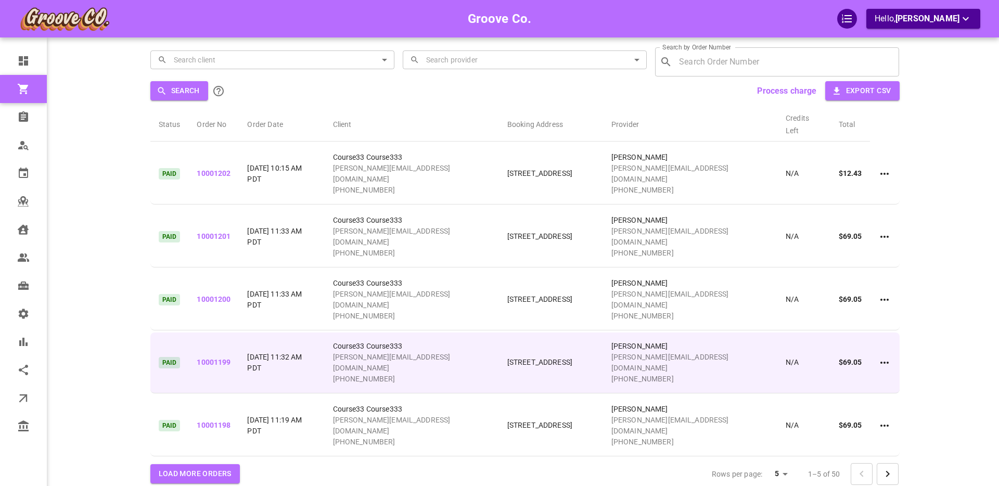
scroll to position [0, 0]
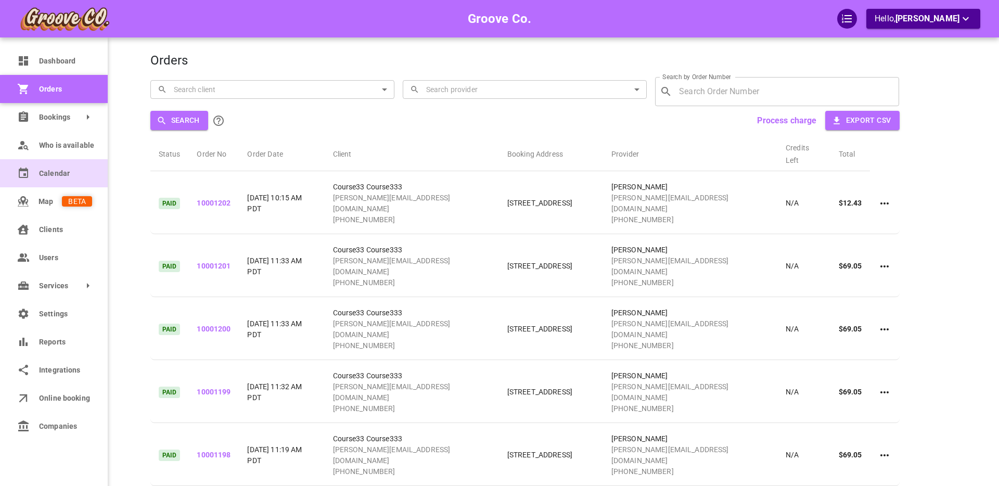
click at [69, 167] on link "Calendar" at bounding box center [54, 173] width 108 height 28
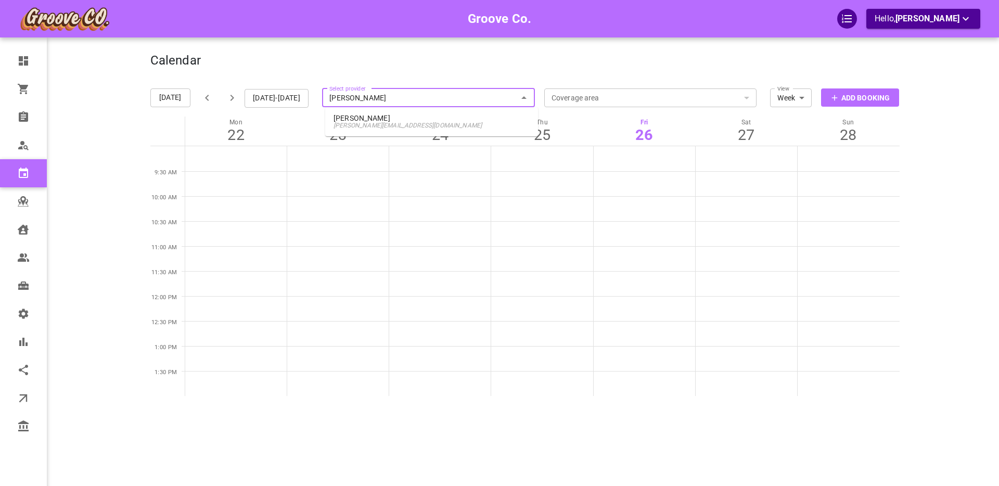
type input "[PERSON_NAME]"
click at [362, 122] on span "[PERSON_NAME][EMAIL_ADDRESS][DOMAIN_NAME]" at bounding box center [432, 125] width 196 height 7
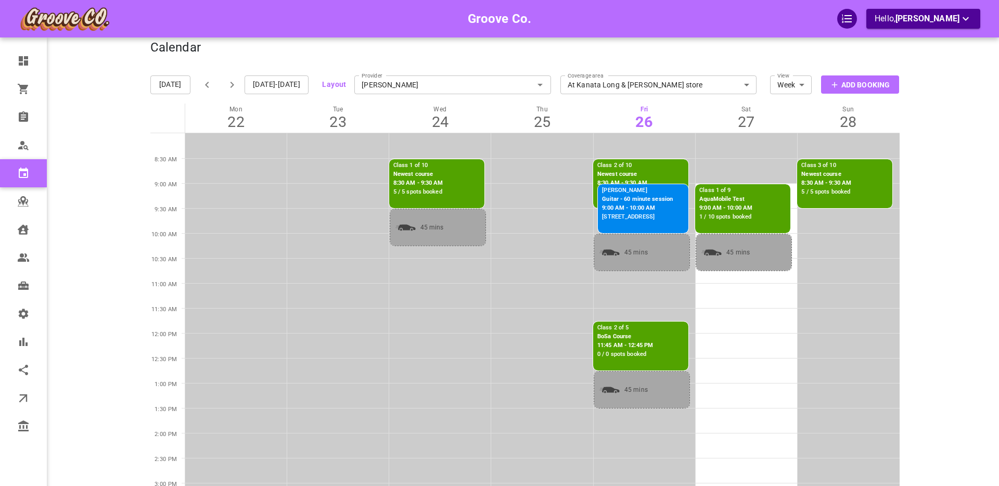
scroll to position [16, 0]
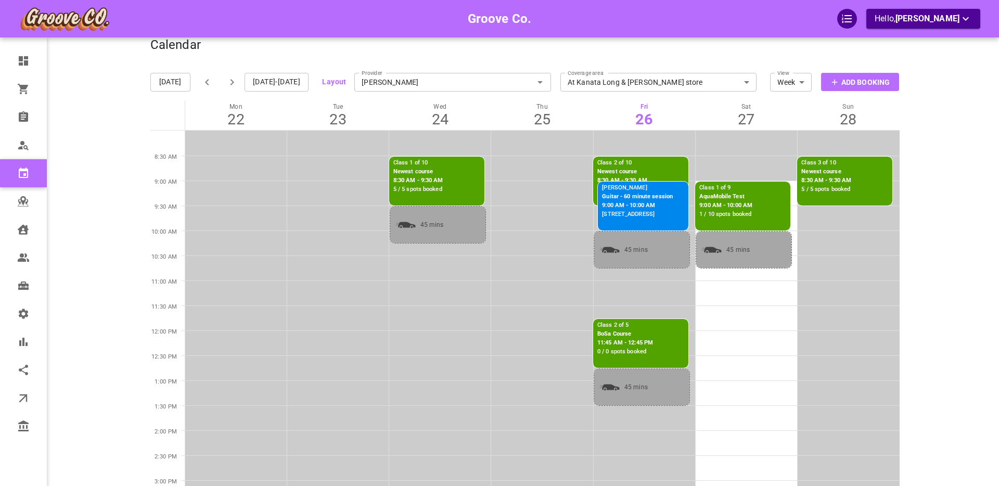
click at [722, 203] on p "9:00 AM - 10:00 AM" at bounding box center [725, 205] width 53 height 9
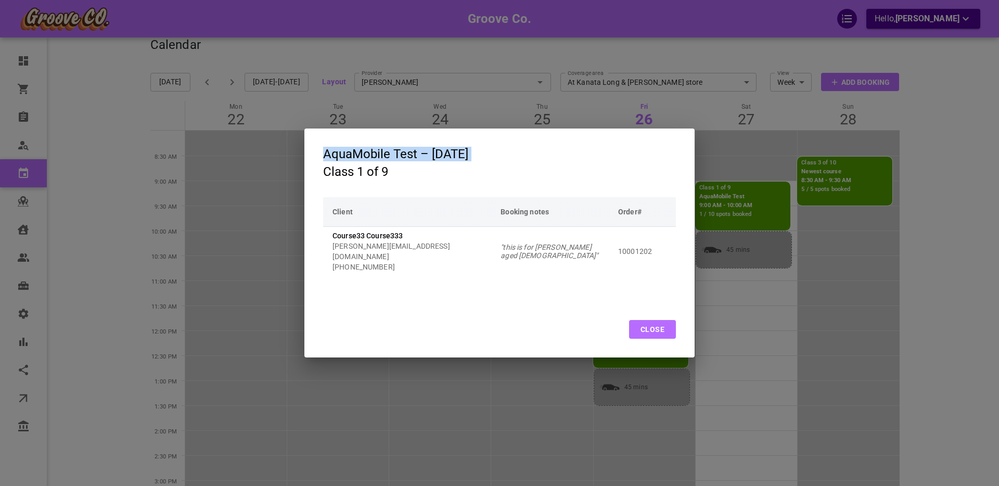
drag, startPoint x: 318, startPoint y: 153, endPoint x: 448, endPoint y: 186, distance: 134.2
click at [417, 170] on h2 "AquaMobile Test – [DATE] Class 1 of 9" at bounding box center [499, 163] width 390 height 69
click at [652, 327] on button "Close" at bounding box center [652, 329] width 47 height 19
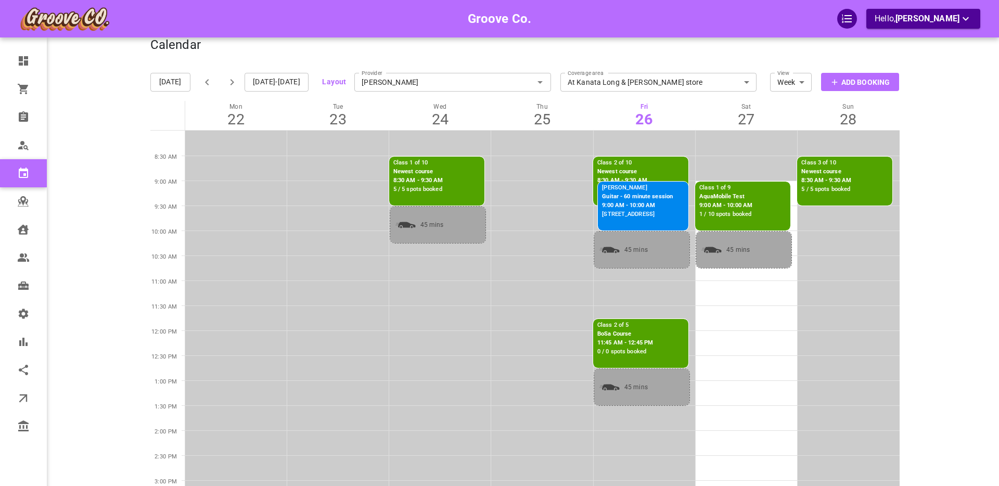
click at [419, 175] on p "Newest course" at bounding box center [418, 172] width 50 height 9
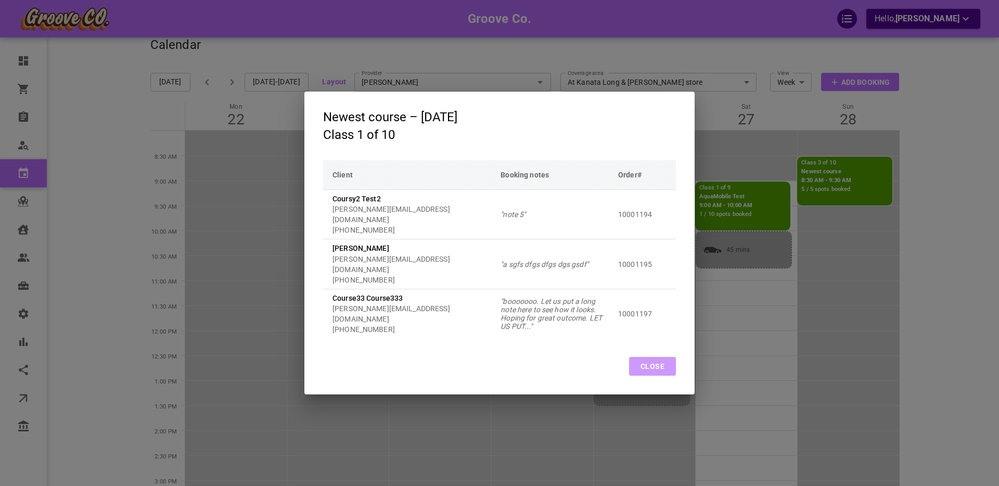
click at [646, 357] on button "Close" at bounding box center [652, 366] width 47 height 19
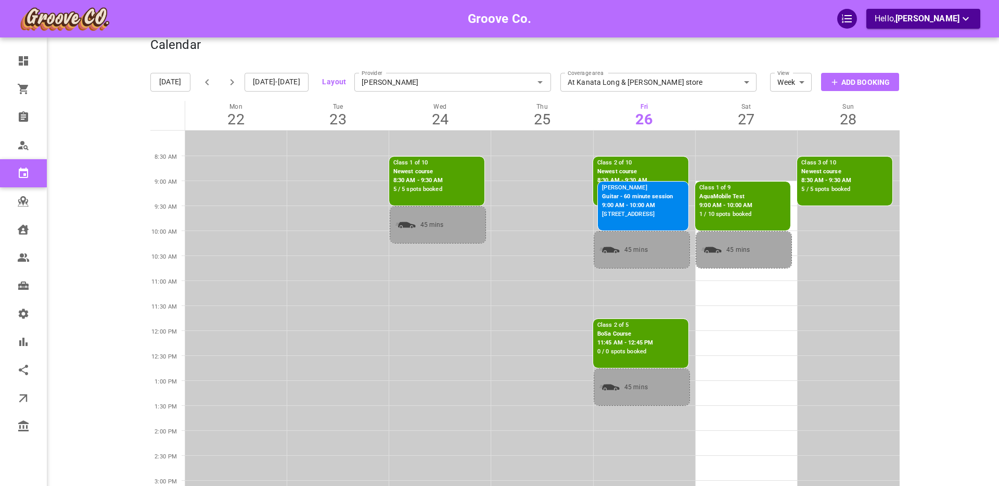
click at [749, 201] on p "9:00 AM - 10:00 AM" at bounding box center [725, 205] width 53 height 9
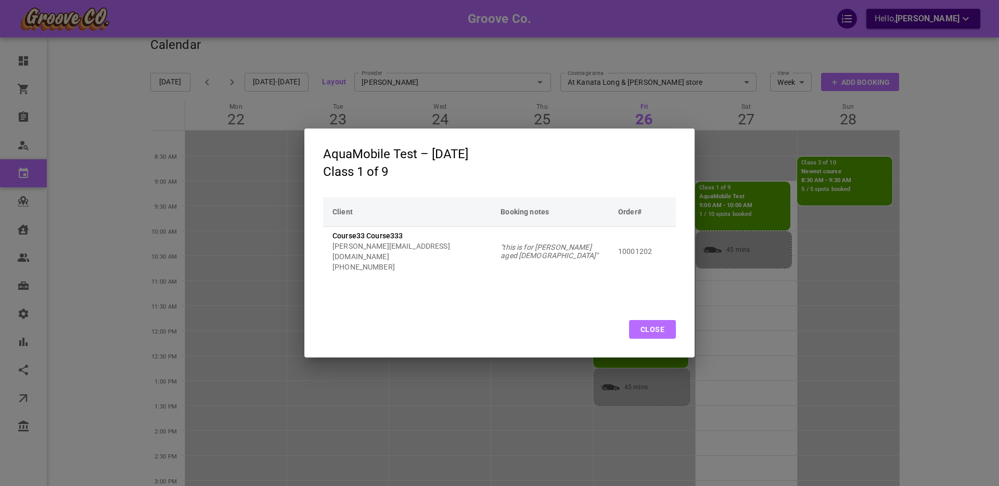
click at [650, 327] on button "Close" at bounding box center [652, 329] width 47 height 19
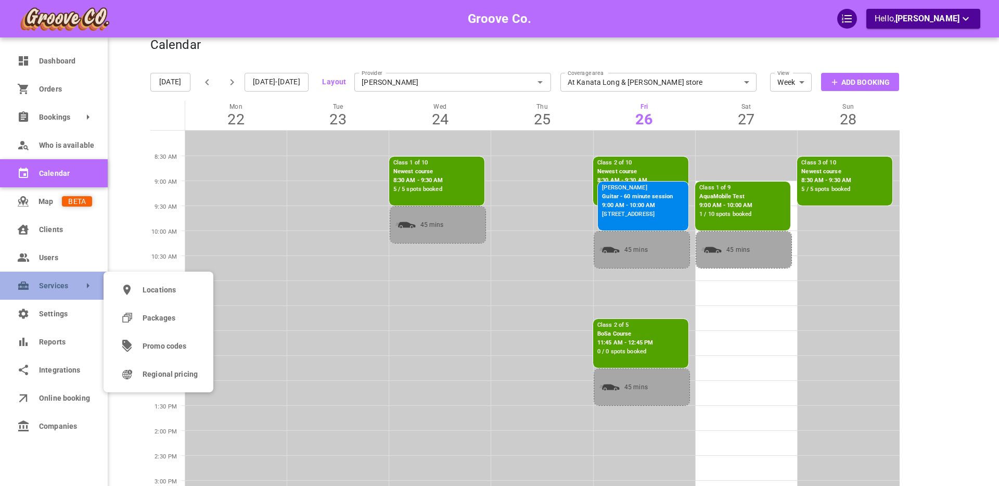
click at [39, 286] on span "Services" at bounding box center [39, 285] width 0 height 11
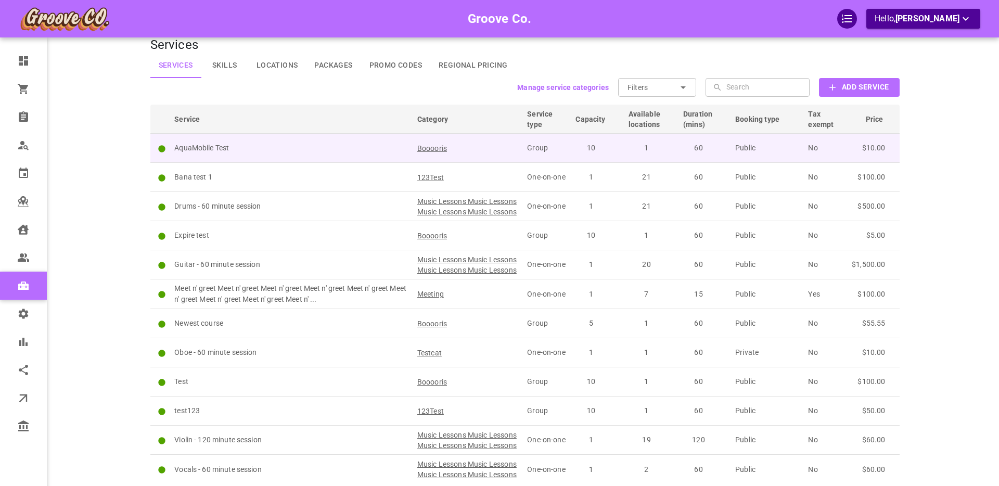
click at [289, 148] on p "AquaMobile Test" at bounding box center [291, 148] width 234 height 11
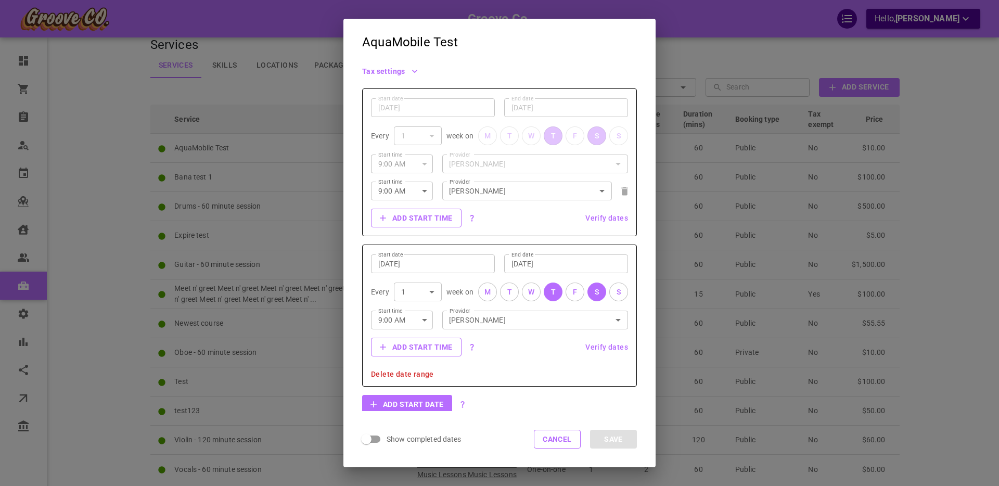
scroll to position [223, 0]
drag, startPoint x: 487, startPoint y: 296, endPoint x: 508, endPoint y: 293, distance: 22.0
click at [488, 295] on div "M" at bounding box center [487, 293] width 6 height 11
click at [508, 293] on div "T" at bounding box center [509, 293] width 5 height 11
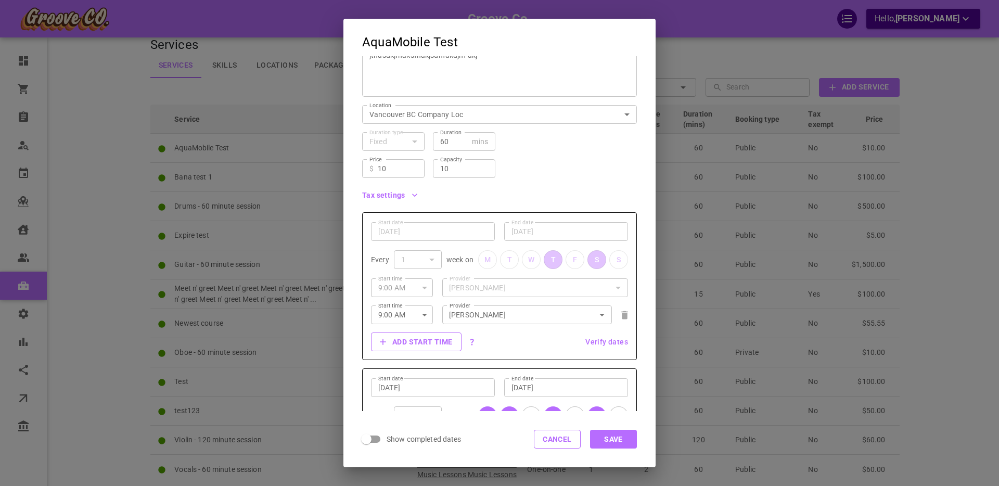
scroll to position [92, 0]
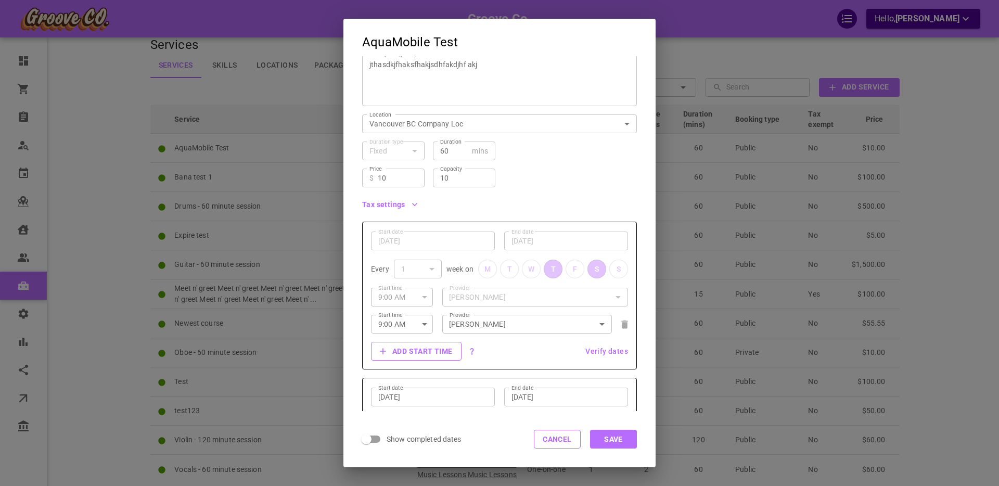
click at [395, 177] on input "10" at bounding box center [398, 178] width 40 height 10
type input "1,000"
click at [541, 180] on div "Price ​ $ 1,000 Price Capacity 10 Capacity" at bounding box center [495, 173] width 283 height 27
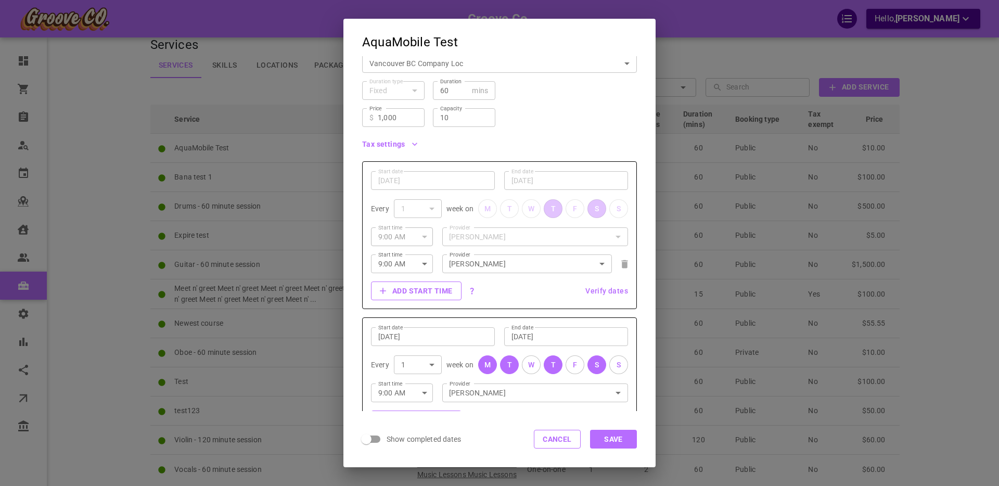
scroll to position [157, 0]
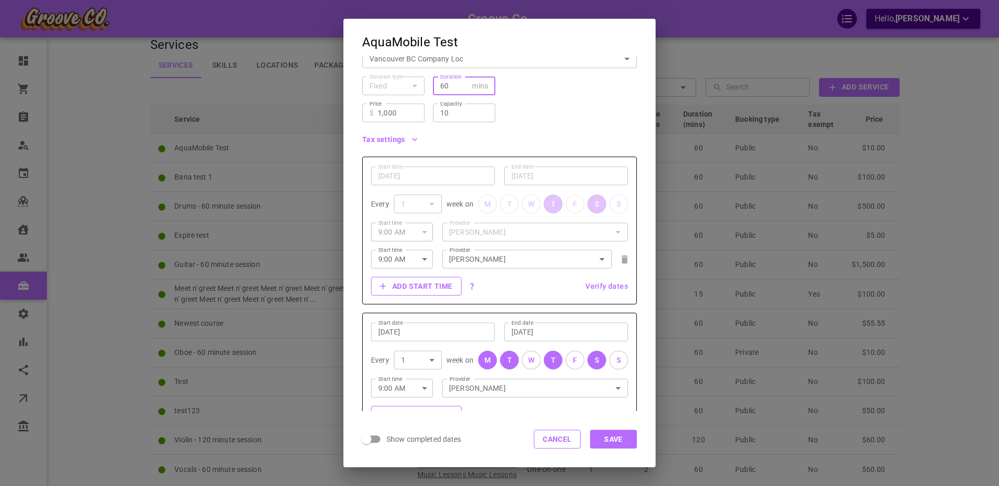
drag, startPoint x: 441, startPoint y: 85, endPoint x: 449, endPoint y: 85, distance: 7.3
click at [449, 85] on input "60" at bounding box center [454, 86] width 28 height 10
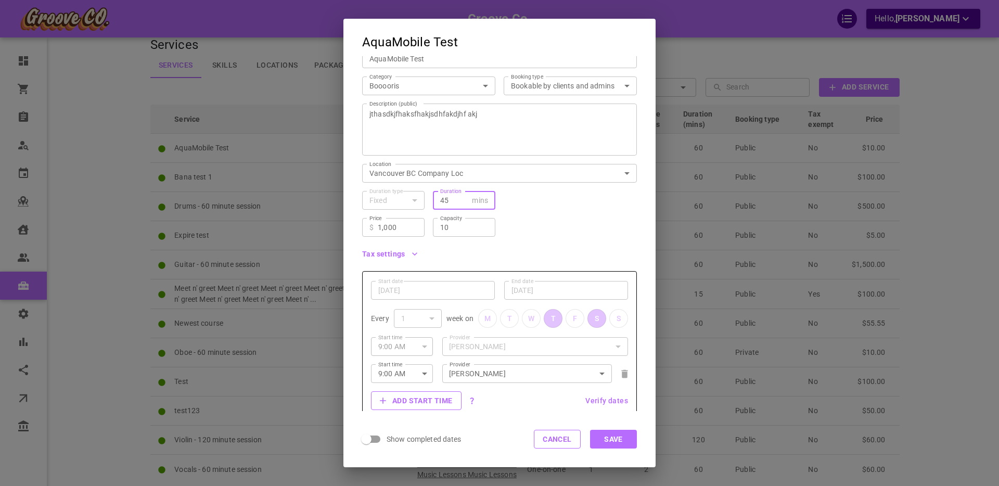
scroll to position [0, 0]
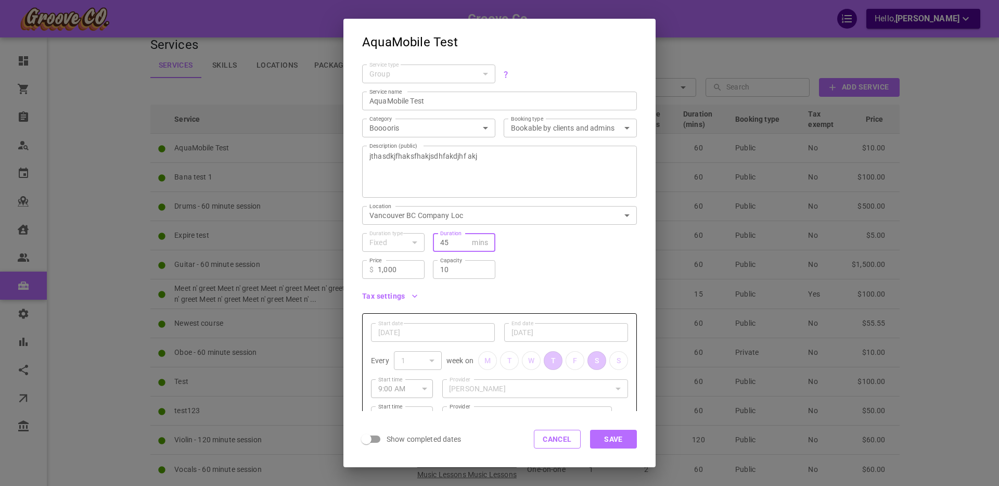
type input "45"
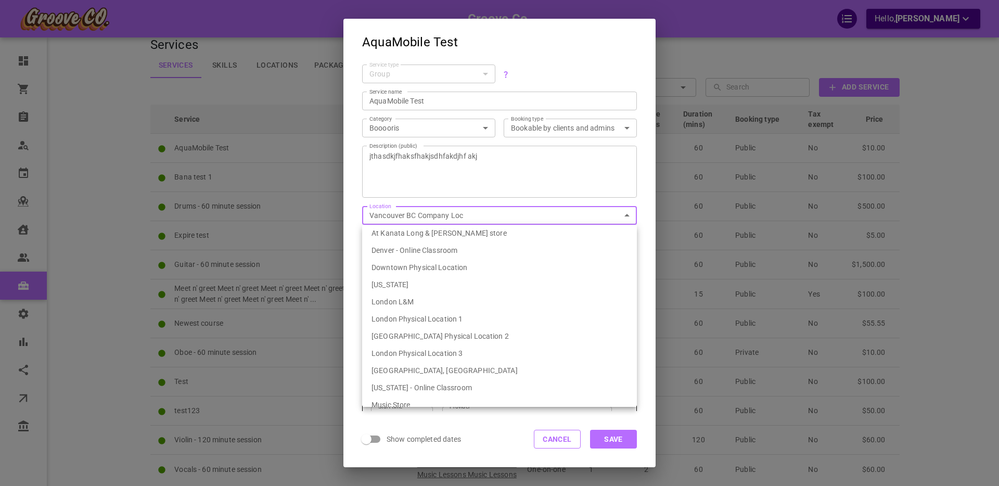
click at [420, 215] on body "Groove Co. Hello, [PERSON_NAME] Dashboard Orders Bookings Who is available Cale…" at bounding box center [499, 280] width 999 height 592
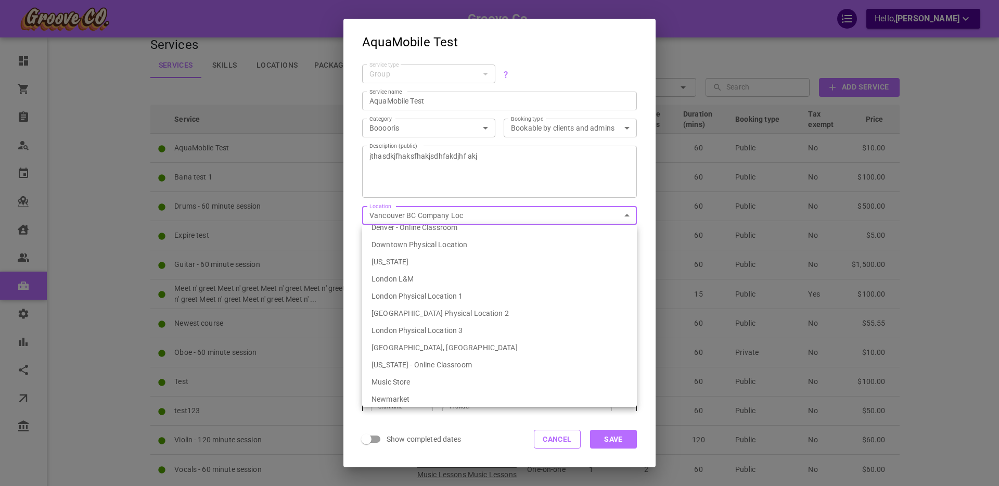
scroll to position [16, 0]
click at [547, 439] on div at bounding box center [499, 243] width 999 height 486
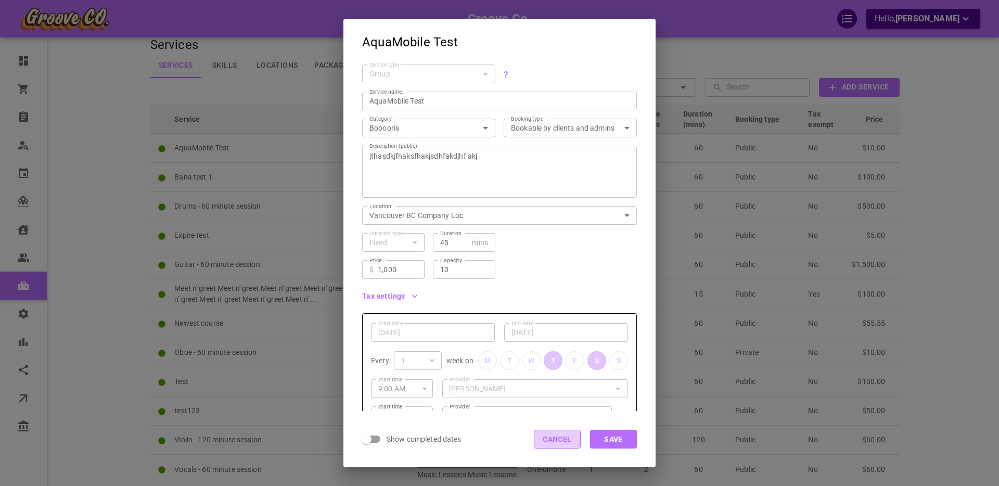
click at [552, 437] on button "Cancel" at bounding box center [557, 439] width 47 height 19
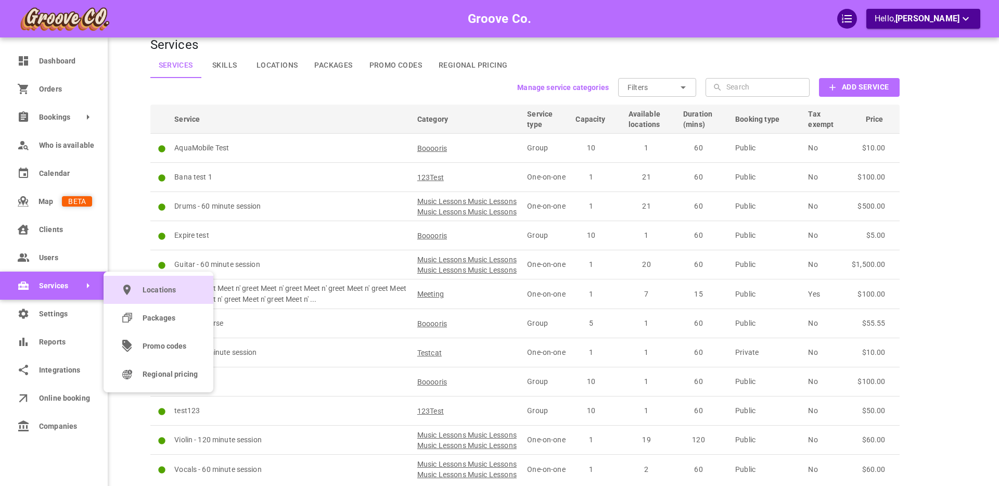
click at [156, 290] on span "Locations" at bounding box center [170, 290] width 55 height 11
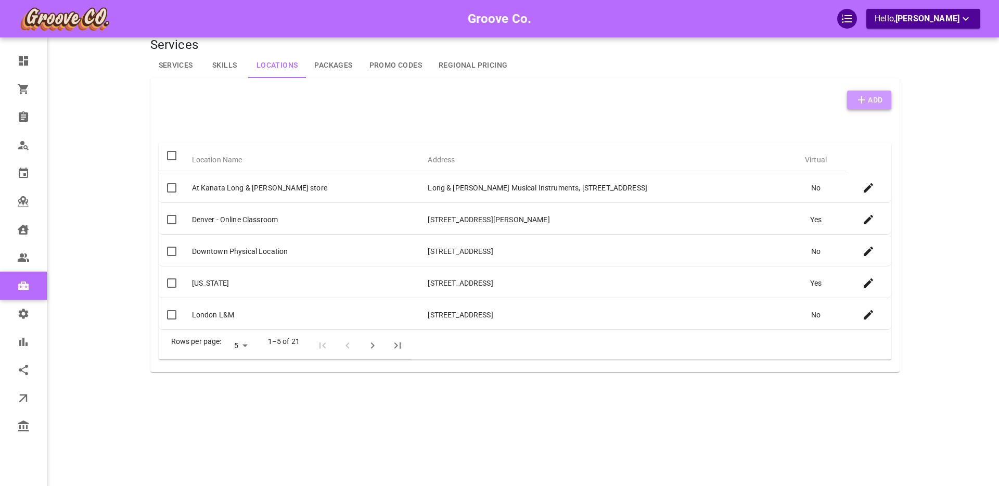
click at [862, 98] on icon "button" at bounding box center [861, 100] width 12 height 12
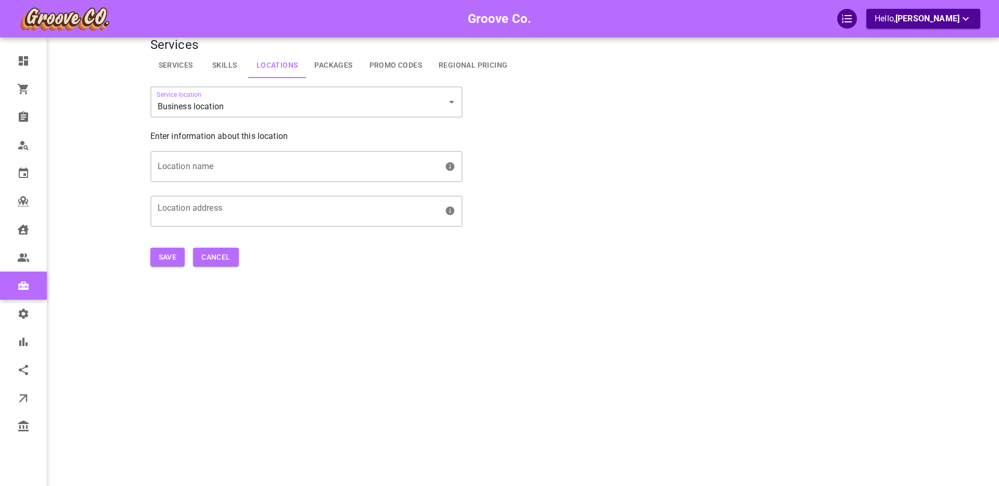
click at [204, 103] on body "Groove Co. Hello, [PERSON_NAME] Dashboard Orders Bookings Who is available Cale…" at bounding box center [499, 259] width 999 height 550
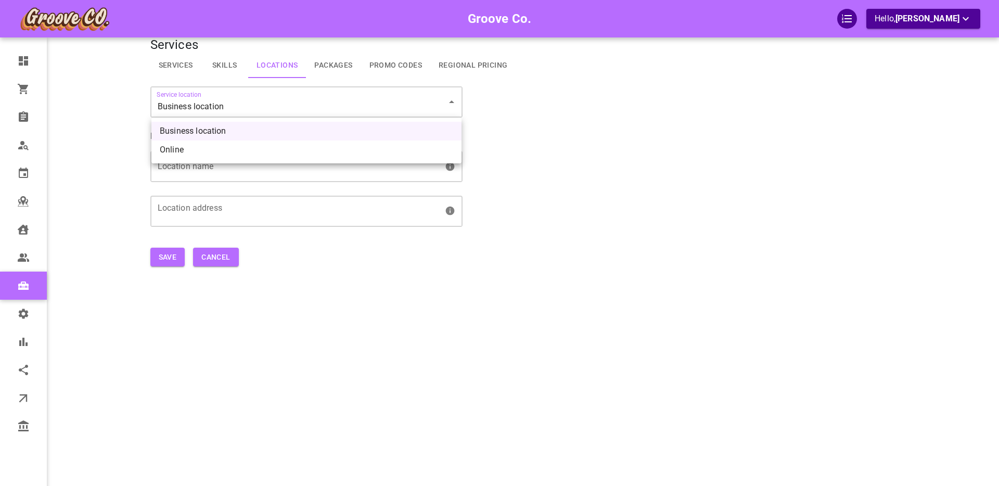
click at [191, 131] on li "Business location" at bounding box center [306, 131] width 310 height 19
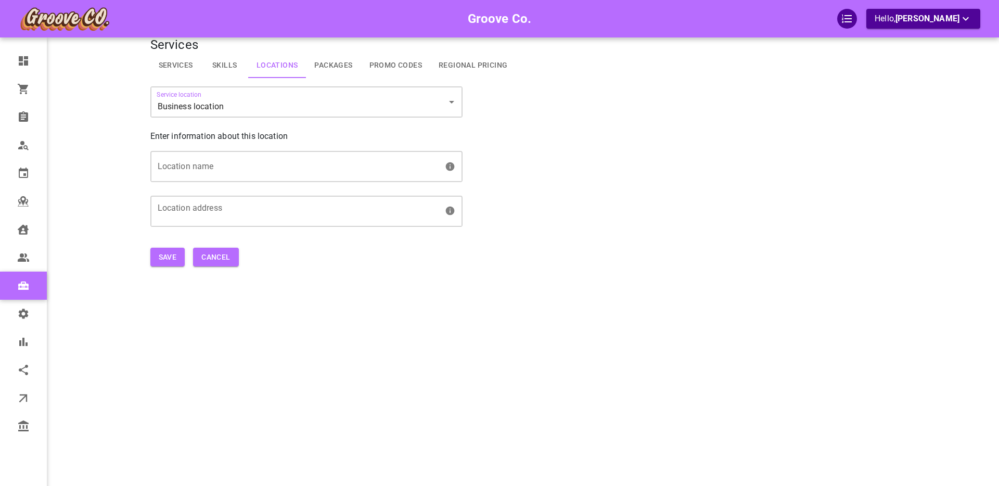
click at [178, 163] on div "Location name" at bounding box center [306, 166] width 312 height 31
type input "AquaMobile Community Pool"
click at [197, 210] on input "Location address" at bounding box center [298, 216] width 285 height 19
type input "2"
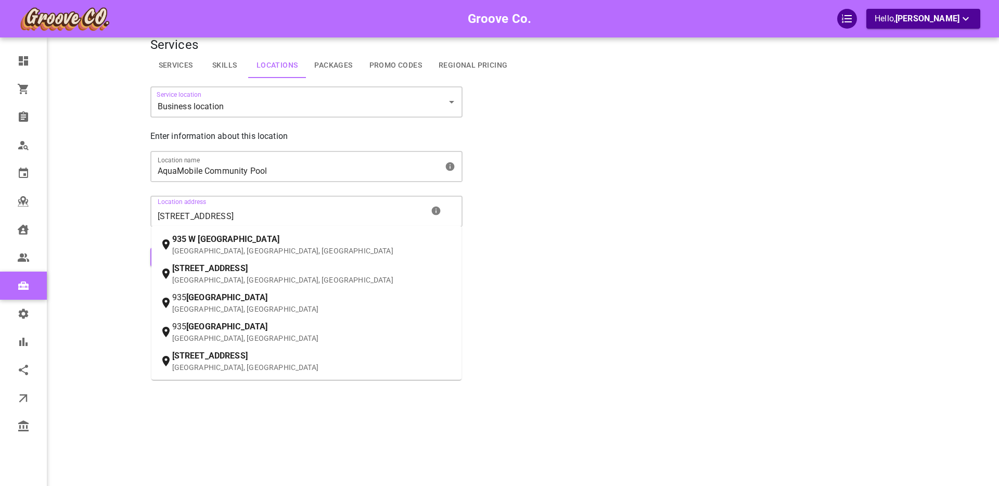
click at [178, 238] on span "935" at bounding box center [179, 239] width 14 height 10
click at [178, 226] on input "[STREET_ADDRESS]" at bounding box center [291, 216] width 271 height 19
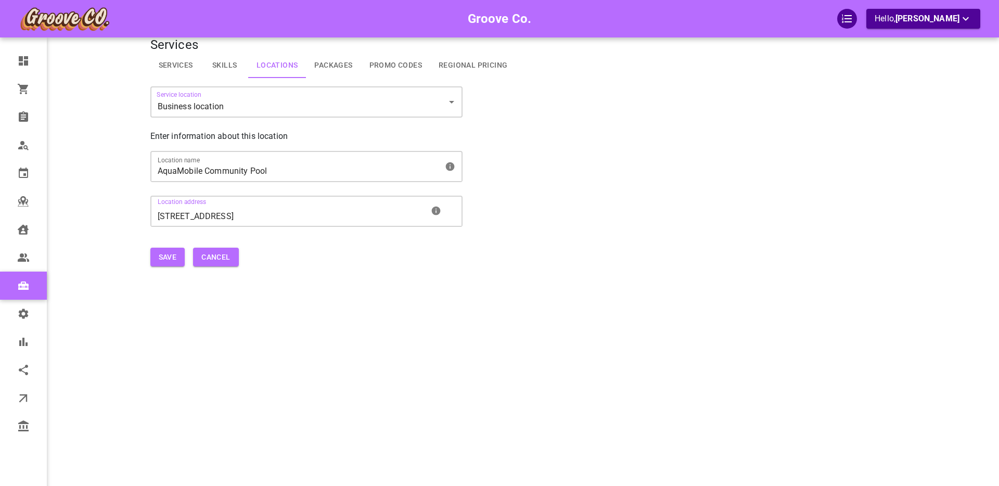
type input "[STREET_ADDRESS]"
